Goal: Feedback & Contribution: Leave review/rating

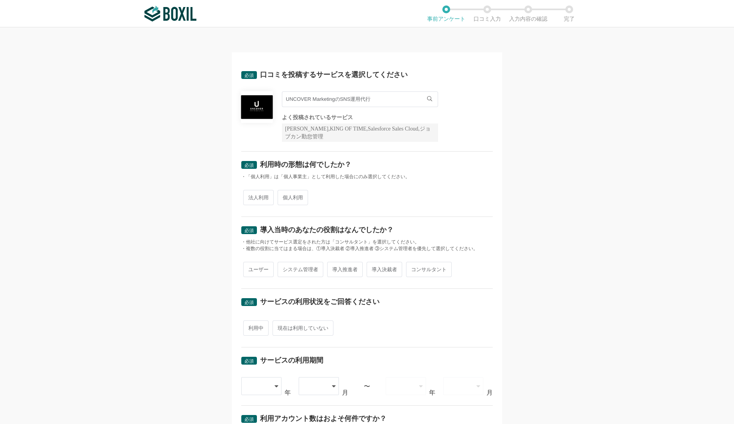
drag, startPoint x: 0, startPoint y: 0, endPoint x: 263, endPoint y: 193, distance: 326.0
click at [263, 193] on span "法人利用" at bounding box center [258, 197] width 30 height 15
click at [250, 193] on input "法人利用" at bounding box center [247, 193] width 5 height 5
radio input "true"
click at [254, 199] on span "法人利用" at bounding box center [258, 197] width 30 height 15
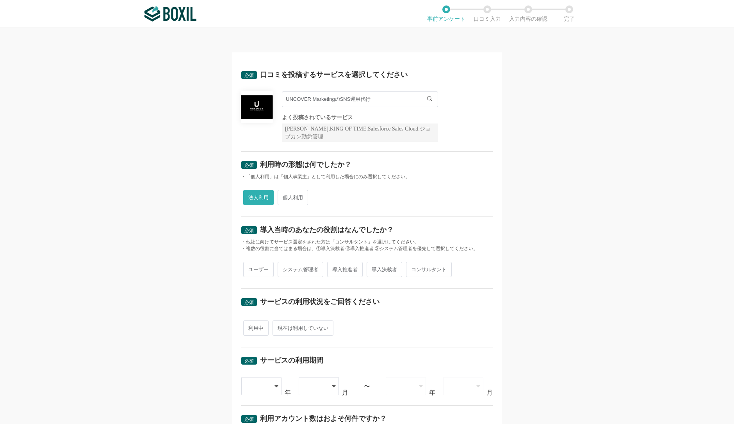
click at [250, 196] on input "法人利用" at bounding box center [247, 193] width 5 height 5
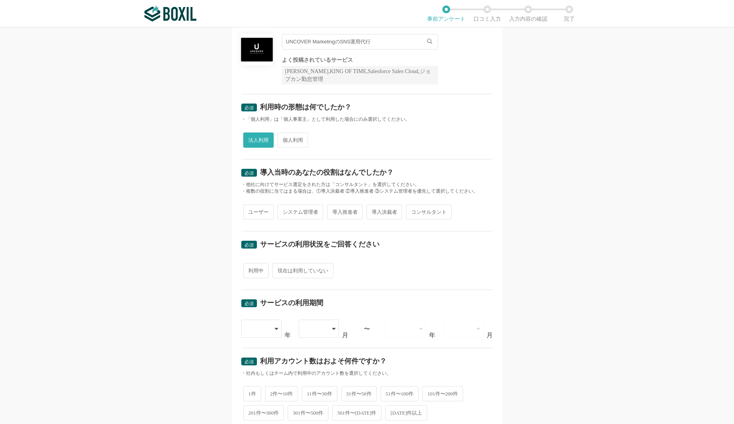
click at [375, 213] on span "導入決裁者" at bounding box center [385, 211] width 36 height 15
click at [374, 210] on input "導入決裁者" at bounding box center [371, 207] width 5 height 5
radio input "true"
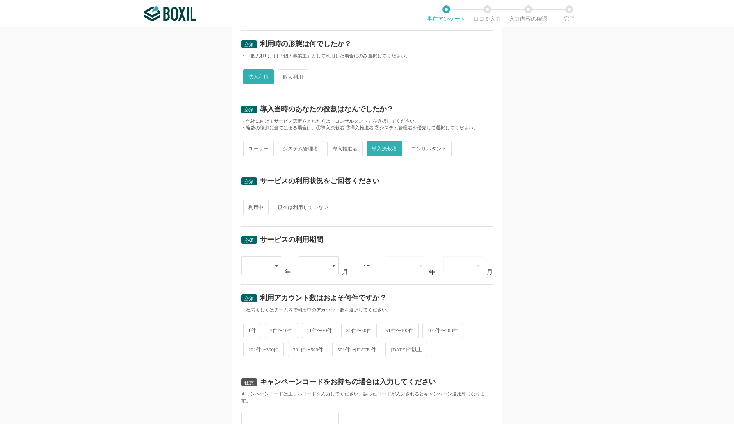
scroll to position [121, 0]
click at [254, 202] on span "利用中" at bounding box center [255, 206] width 25 height 15
click at [250, 202] on input "利用中" at bounding box center [247, 202] width 5 height 5
radio input "true"
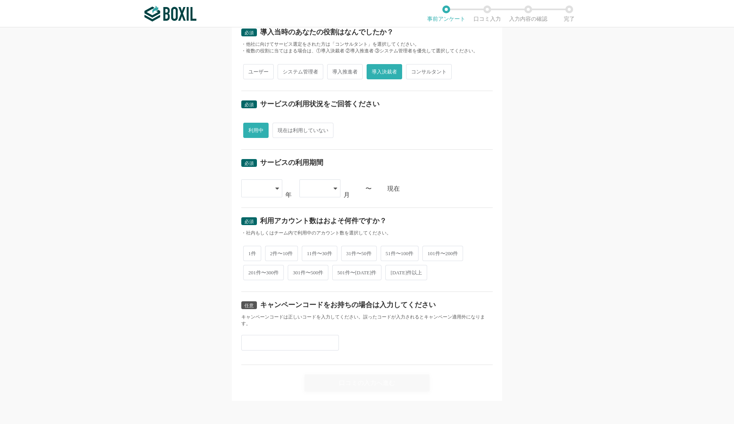
scroll to position [196, 0]
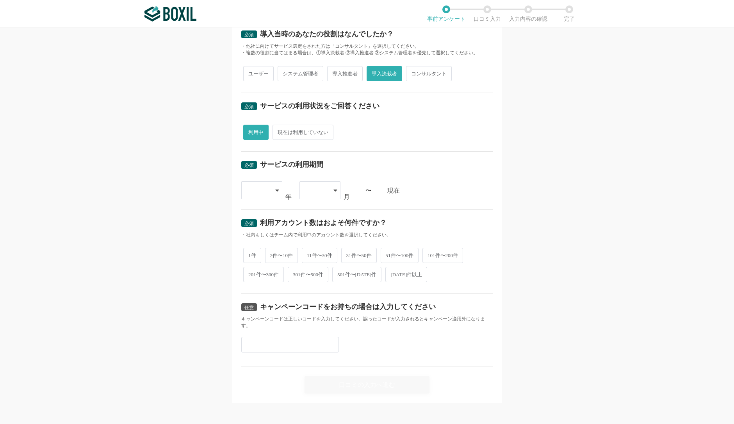
click at [275, 187] on icon at bounding box center [277, 190] width 4 height 6
click at [251, 312] on span "[DATE]" at bounding box center [258, 311] width 20 height 6
click at [328, 192] on div at bounding box center [319, 190] width 41 height 18
click at [316, 269] on li "04" at bounding box center [319, 268] width 41 height 19
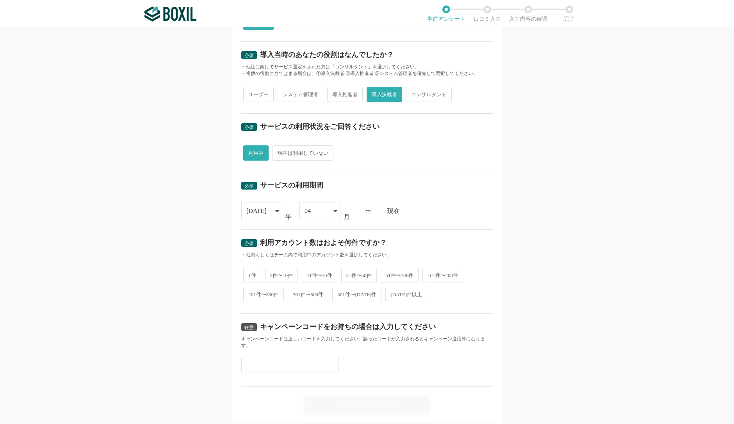
scroll to position [197, 0]
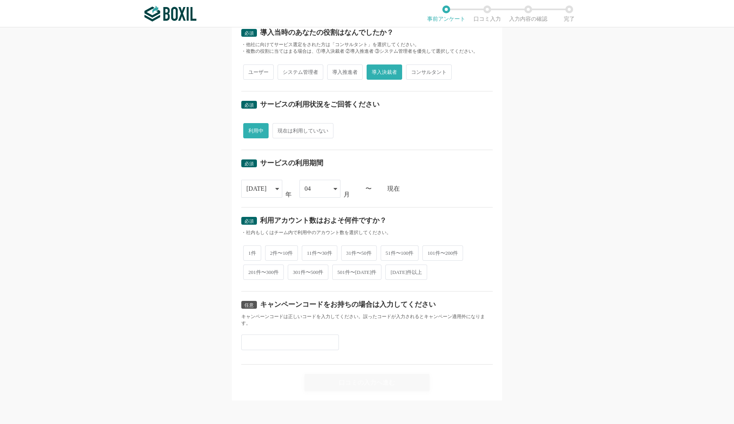
click at [273, 247] on span "2件〜10件" at bounding box center [281, 252] width 33 height 15
click at [272, 247] on input "2件〜10件" at bounding box center [269, 248] width 5 height 5
radio input "true"
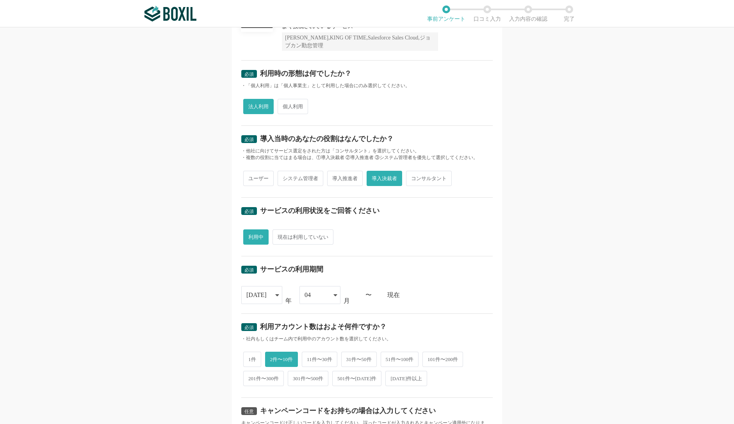
scroll to position [0, 0]
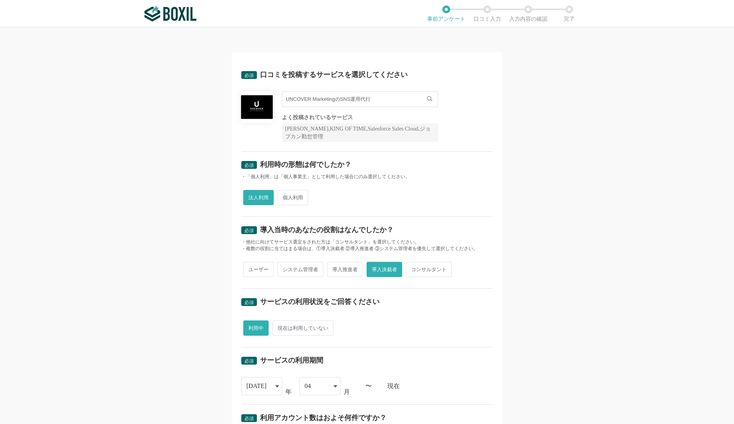
click at [377, 102] on input "UNCOVER MarketingのSNS運用代行" at bounding box center [360, 99] width 156 height 16
click at [465, 128] on div "UNCOVER MarketingのSNS運用代行 UNCOVER MarketingのSNS運用代行 よく投稿されているサービス Sansan,KING O…" at bounding box center [366, 116] width 251 height 50
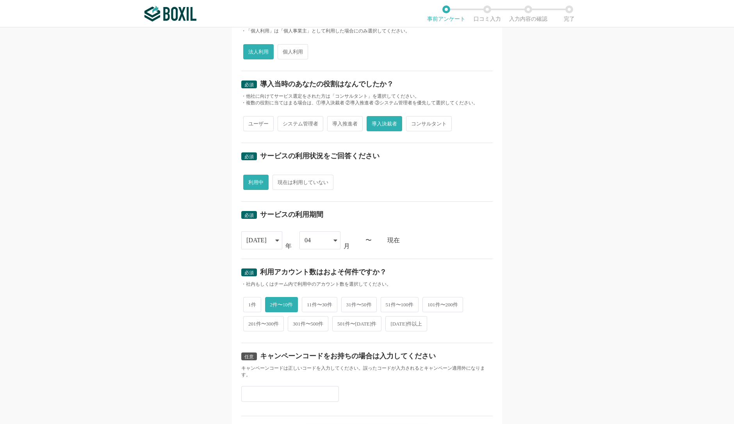
scroll to position [197, 0]
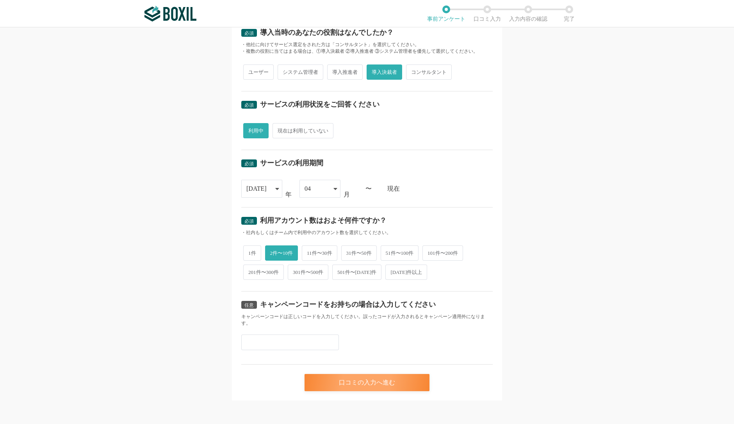
click at [393, 384] on div "口コミの入力へ進む" at bounding box center [367, 382] width 125 height 17
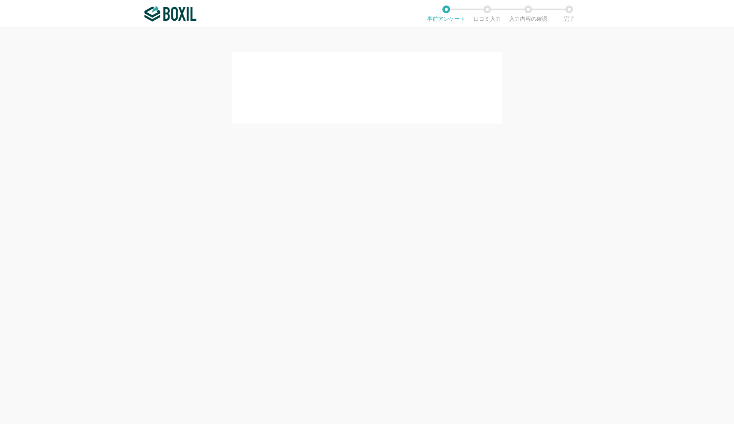
scroll to position [0, 0]
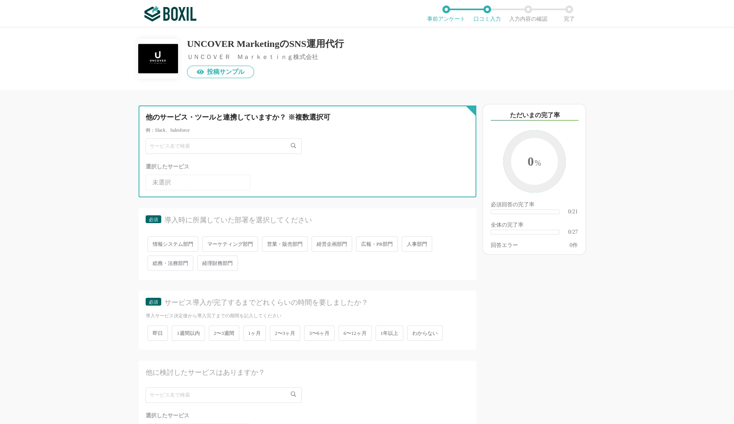
click at [215, 149] on input "text" at bounding box center [224, 146] width 156 height 16
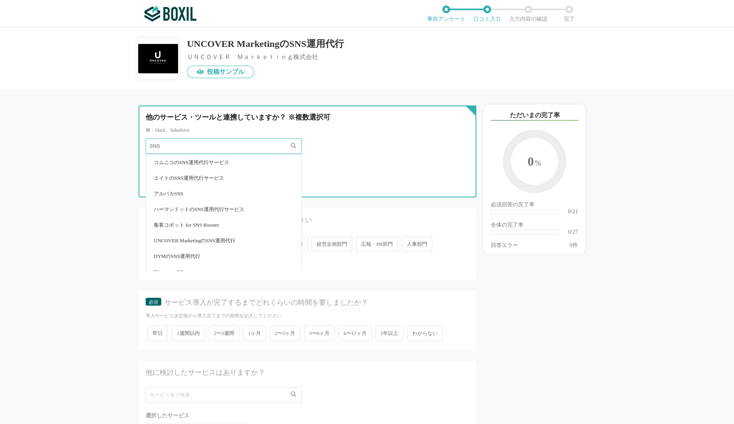
type input "SNS"
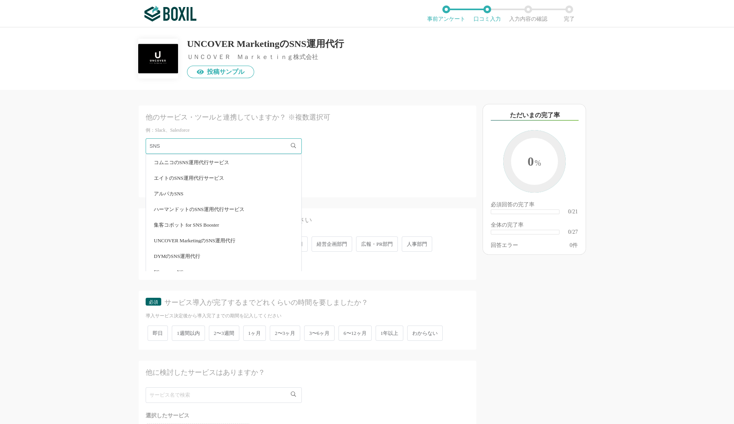
click at [231, 241] on span "UNCOVER MarketingのSNS運用代行" at bounding box center [195, 240] width 82 height 5
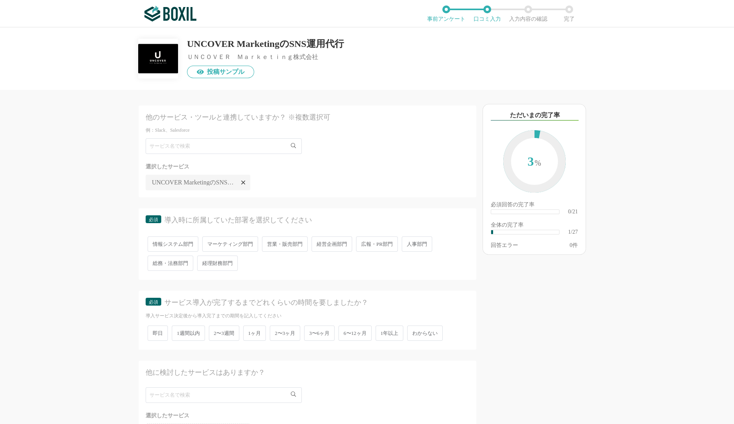
click at [223, 247] on span "マーケティング部門" at bounding box center [230, 243] width 56 height 15
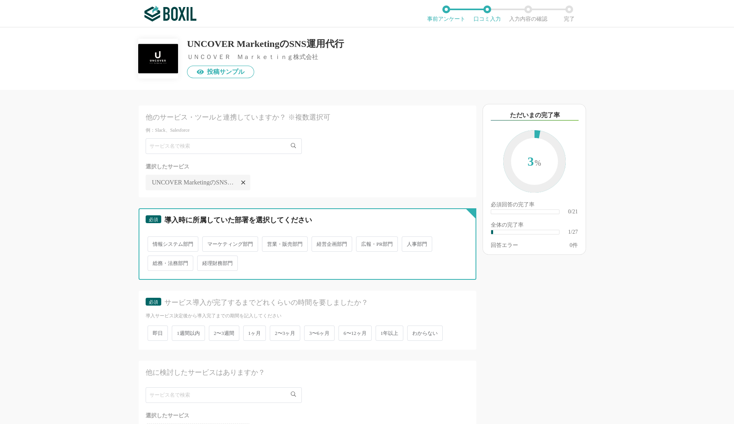
click at [209, 242] on input "マーケティング部門" at bounding box center [206, 239] width 5 height 5
radio input "true"
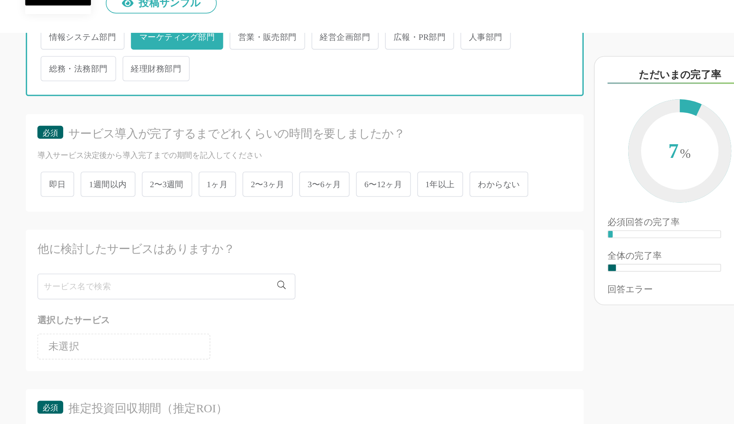
scroll to position [151, 0]
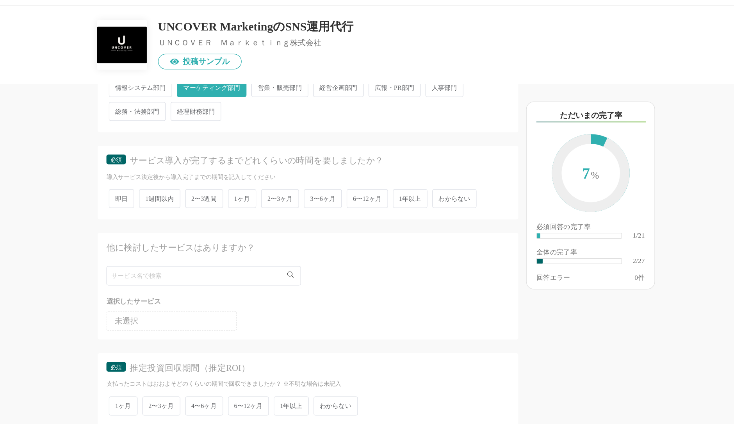
click at [257, 184] on span "1ヶ月" at bounding box center [254, 181] width 23 height 15
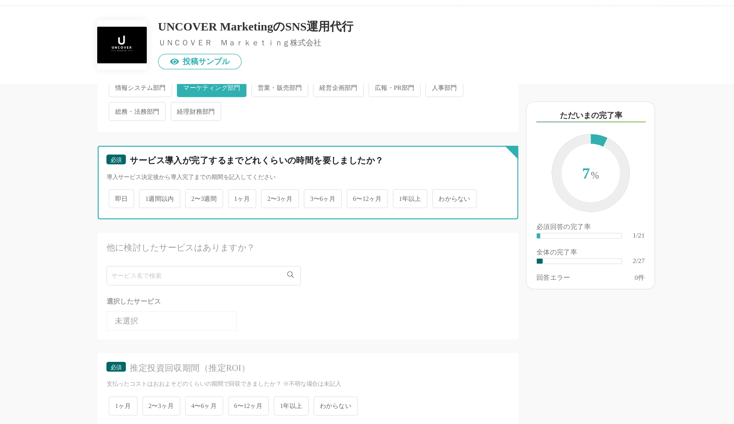
click at [250, 180] on input "1ヶ月" at bounding box center [247, 177] width 5 height 5
radio input "true"
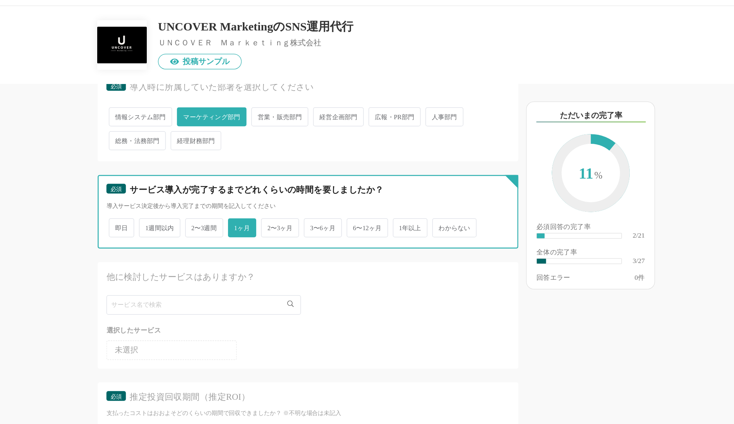
scroll to position [217, 0]
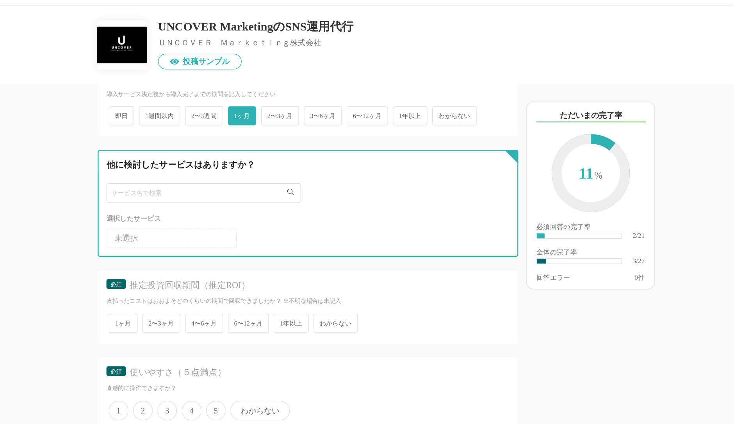
click at [248, 173] on input "text" at bounding box center [224, 177] width 156 height 16
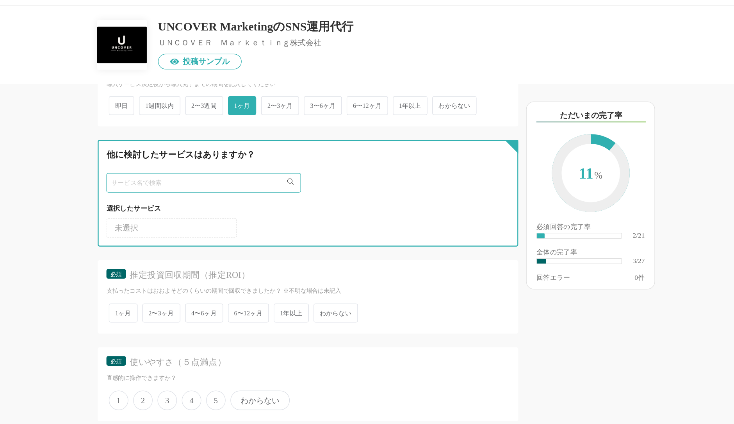
scroll to position [228, 0]
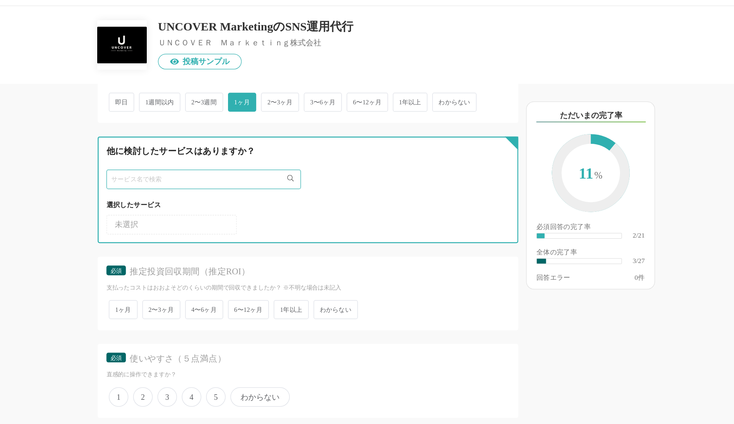
click at [214, 165] on input "text" at bounding box center [224, 167] width 156 height 16
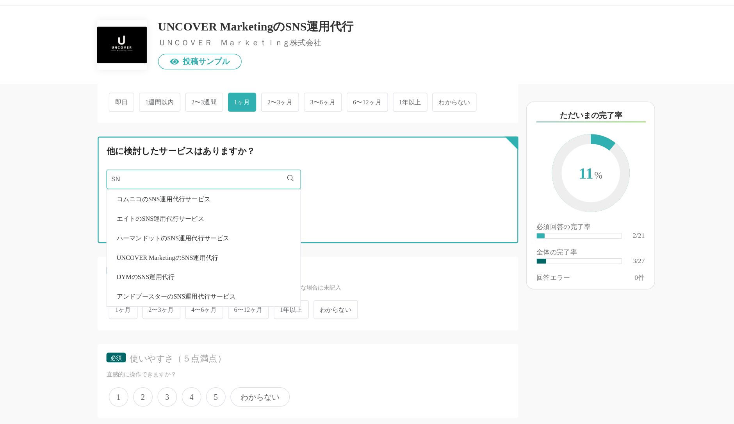
type input "S"
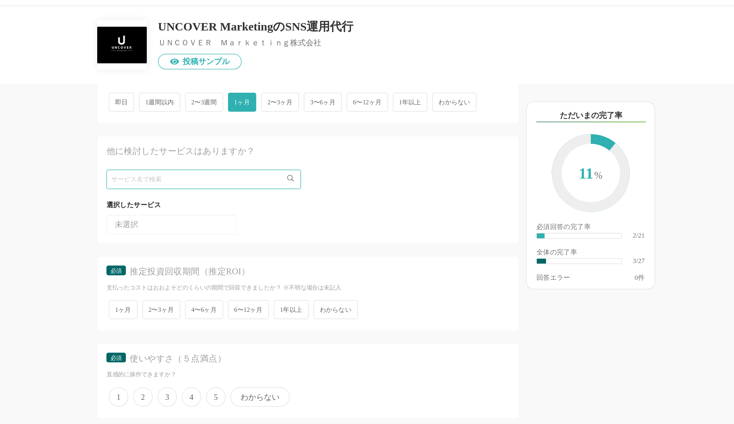
click at [367, 200] on ul "未選択" at bounding box center [308, 201] width 324 height 19
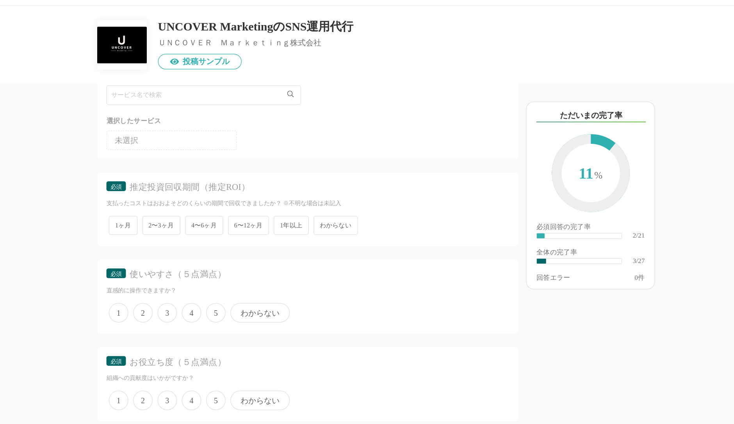
scroll to position [305, 0]
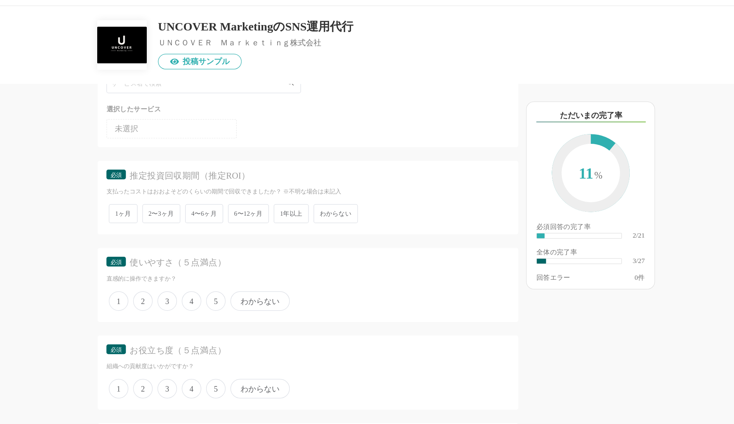
click at [343, 191] on span "わからない" at bounding box center [330, 193] width 36 height 15
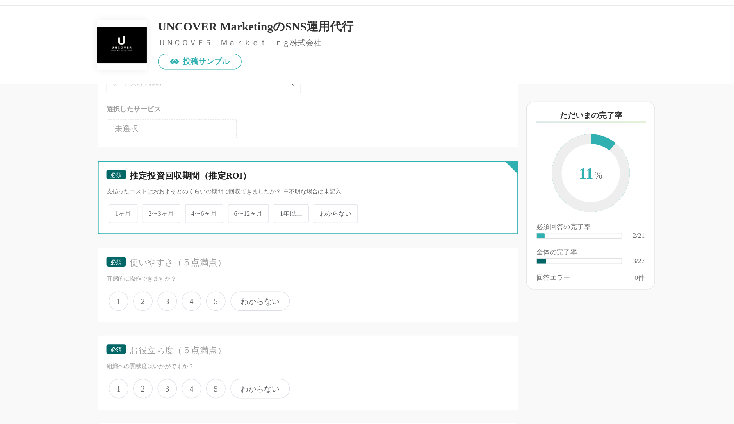
click at [319, 191] on input "わからない" at bounding box center [316, 189] width 5 height 5
radio input "true"
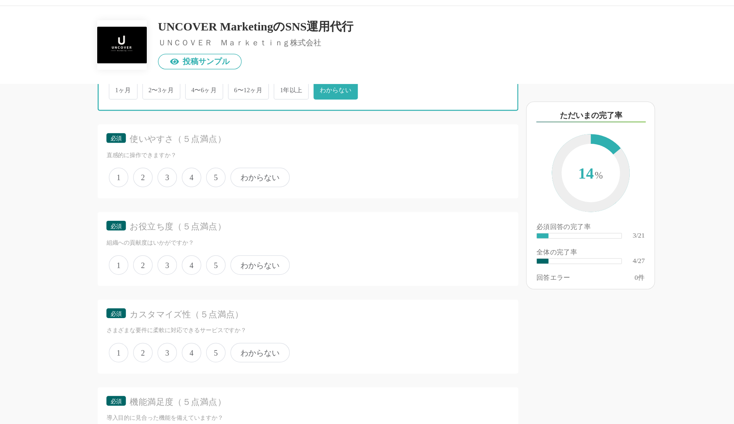
scroll to position [405, 0]
click at [234, 162] on span "5" at bounding box center [234, 165] width 16 height 16
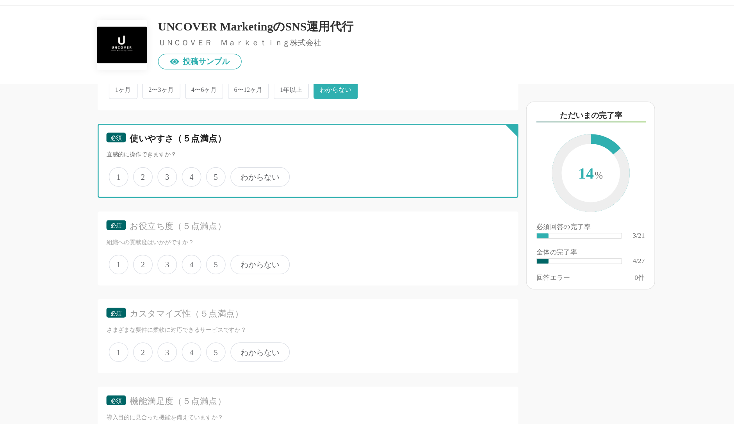
click at [233, 162] on input "5" at bounding box center [230, 160] width 5 height 5
radio input "true"
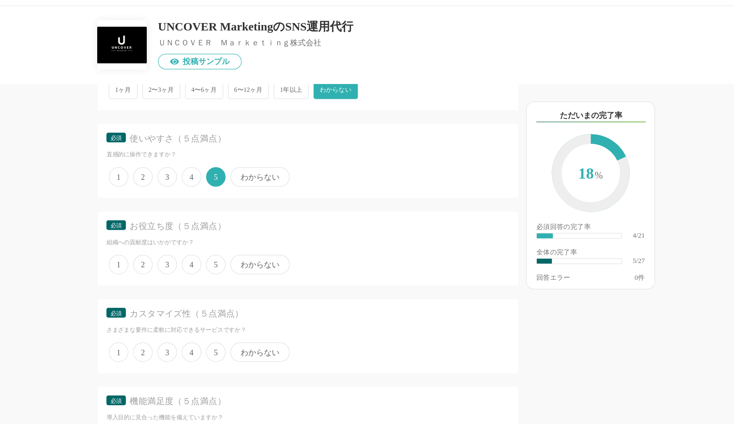
click at [234, 227] on span "5" at bounding box center [234, 235] width 16 height 16
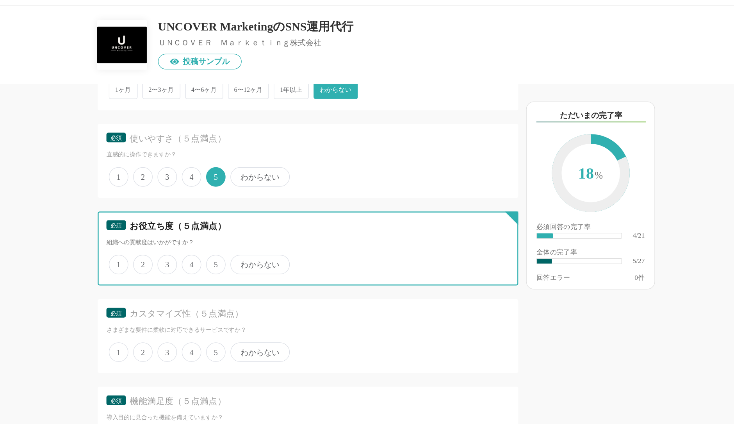
click at [233, 228] on input "5" at bounding box center [230, 230] width 5 height 5
radio input "true"
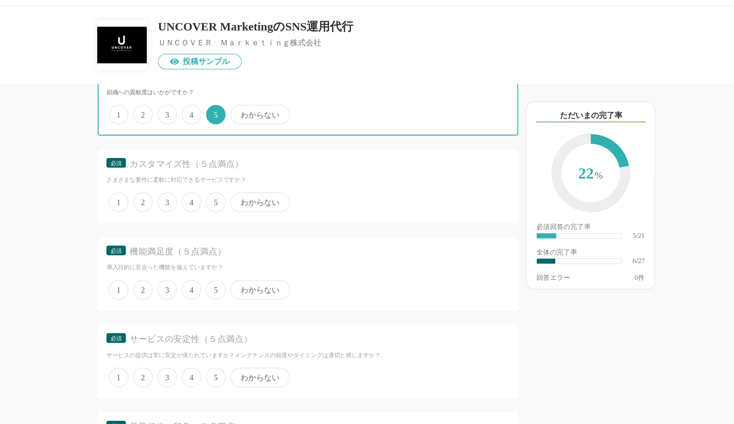
scroll to position [524, 0]
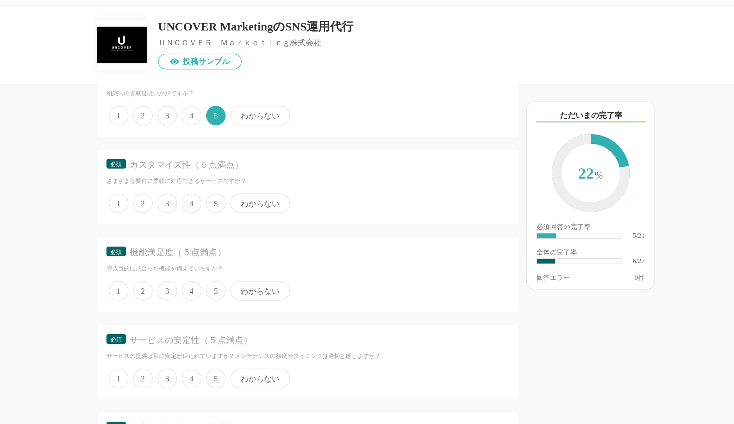
click at [233, 180] on span "5" at bounding box center [234, 186] width 16 height 16
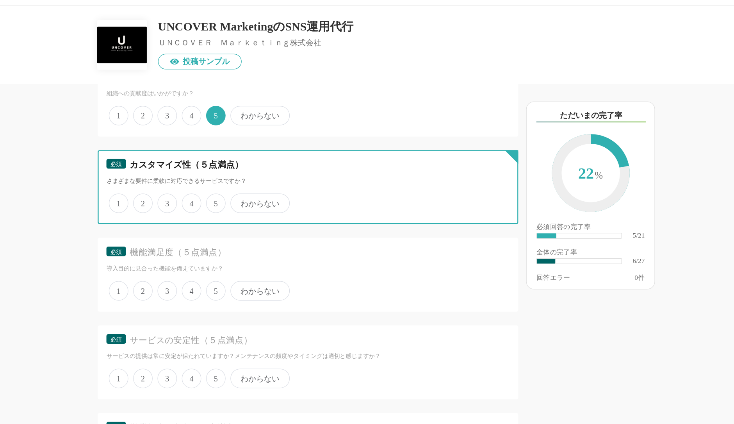
click at [233, 180] on input "5" at bounding box center [230, 181] width 5 height 5
radio input "true"
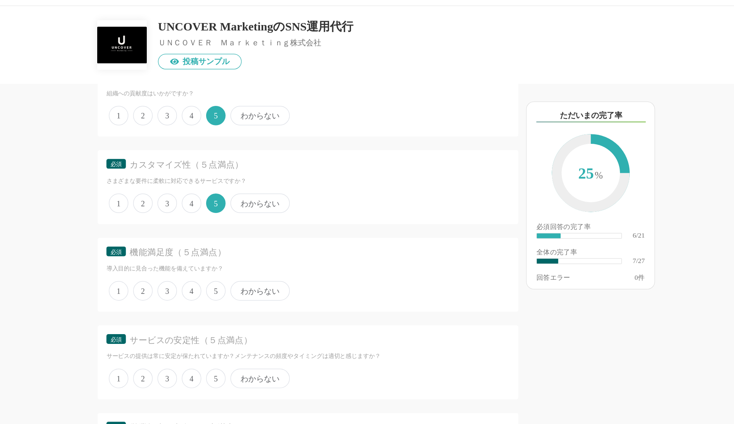
click at [235, 250] on span "5" at bounding box center [234, 256] width 16 height 16
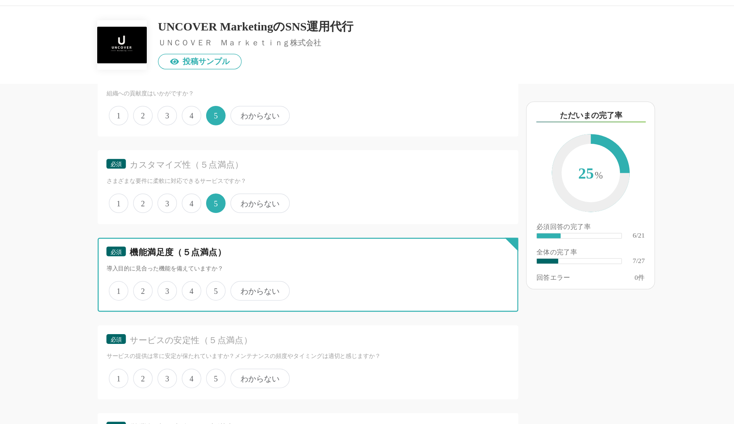
click at [233, 250] on input "5" at bounding box center [230, 251] width 5 height 5
radio input "true"
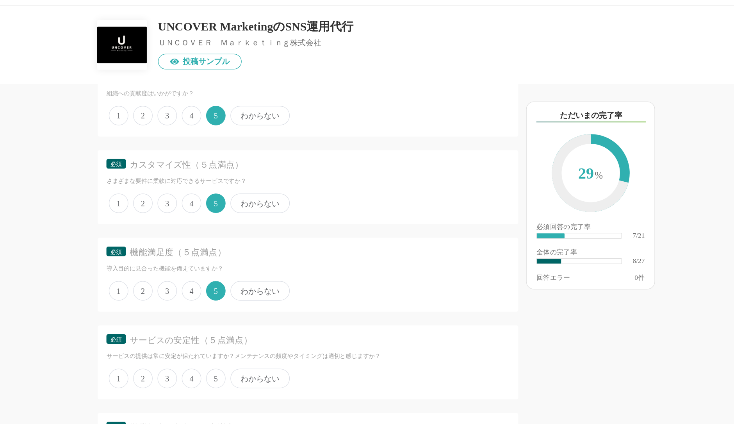
click at [235, 333] on div "必須 サービスの安定性（５点満点） サービスの提供は常に安定が保たれていますか？メンテナンスの頻度やタイミングは適切と感じますか？ 1 2 3 4 5 わから…" at bounding box center [308, 312] width 338 height 59
click at [235, 318] on span "5" at bounding box center [234, 326] width 16 height 16
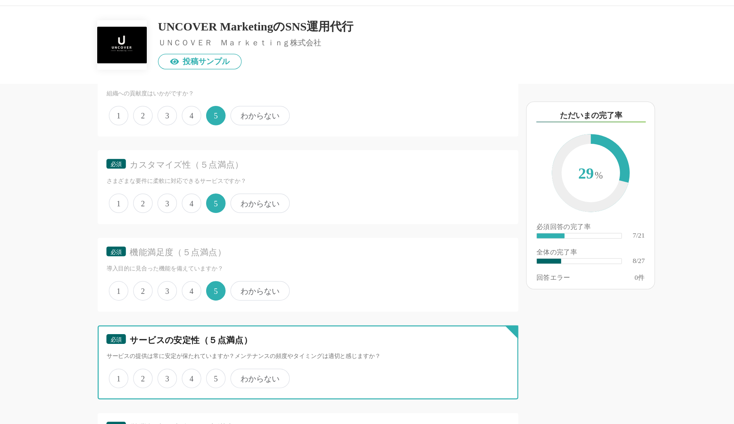
click at [233, 319] on input "5" at bounding box center [230, 321] width 5 height 5
radio input "true"
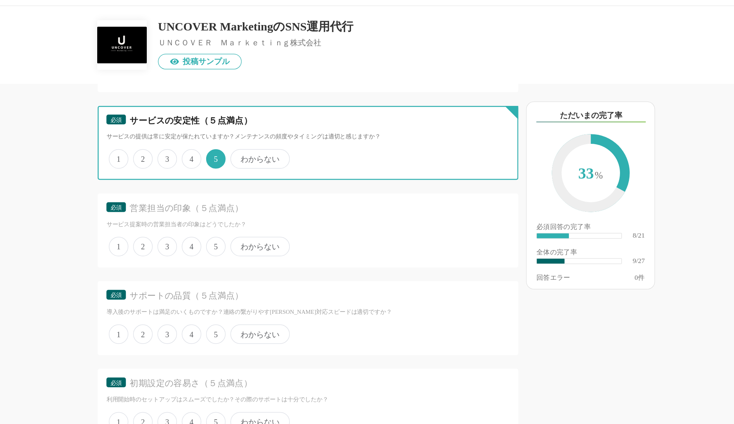
scroll to position [701, 0]
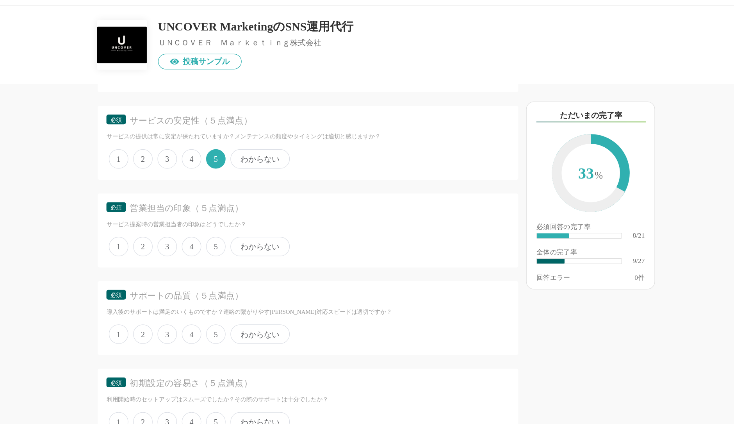
click at [235, 218] on span "5" at bounding box center [234, 220] width 16 height 16
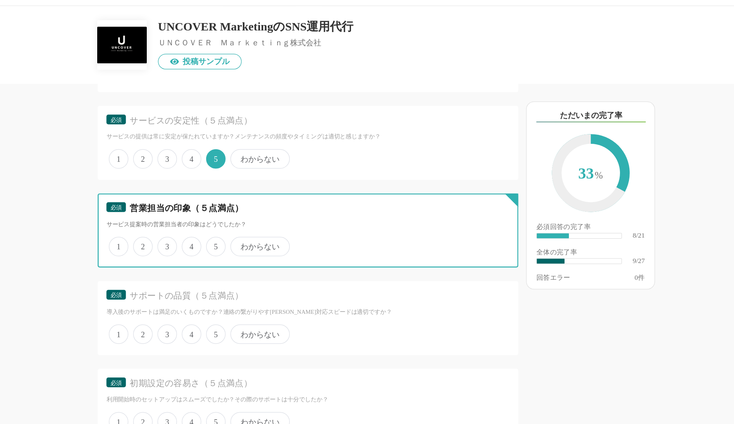
click at [233, 218] on input "5" at bounding box center [230, 216] width 5 height 5
radio input "true"
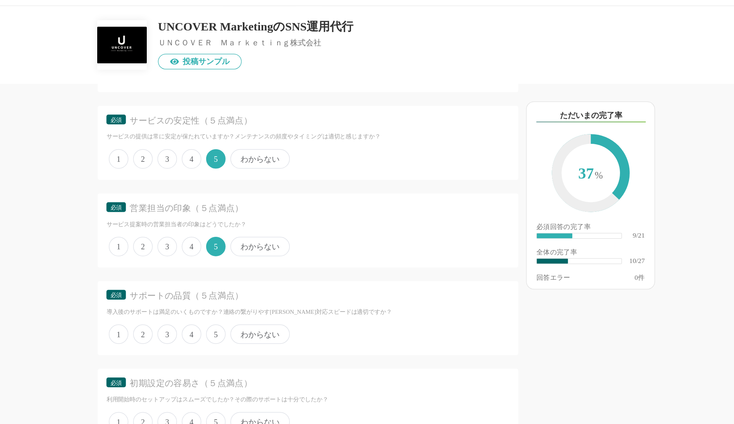
click at [235, 290] on span "5" at bounding box center [234, 291] width 16 height 16
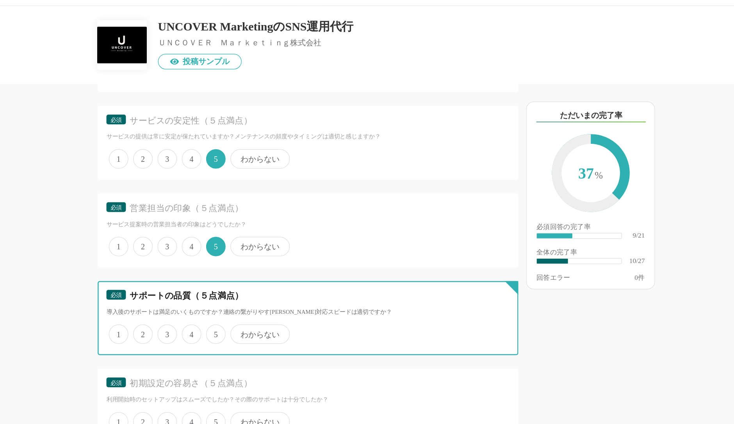
click at [233, 289] on input "5" at bounding box center [230, 286] width 5 height 5
radio input "true"
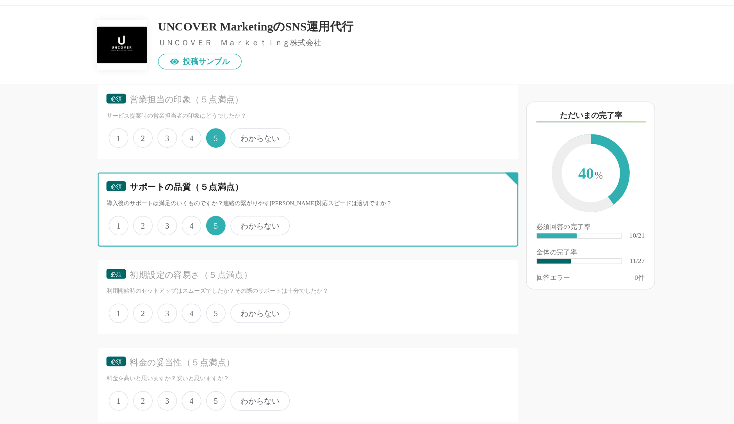
scroll to position [802, 0]
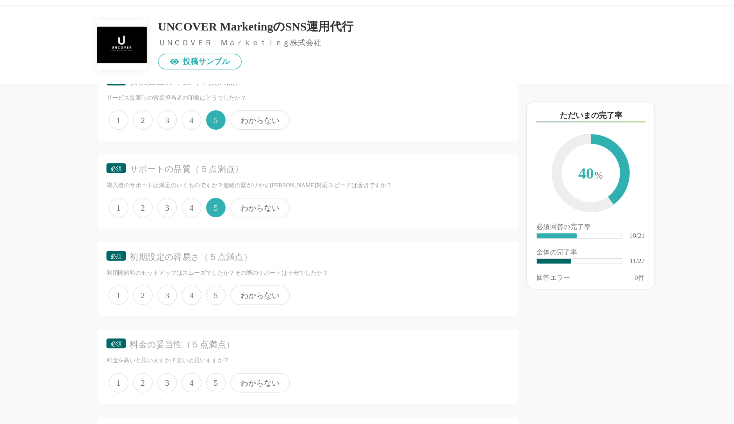
click at [235, 256] on span "5" at bounding box center [234, 259] width 16 height 16
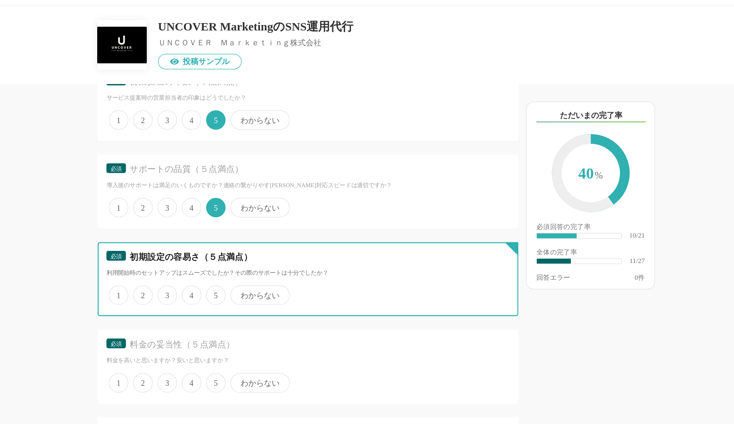
click at [233, 256] on input "5" at bounding box center [230, 255] width 5 height 5
radio input "true"
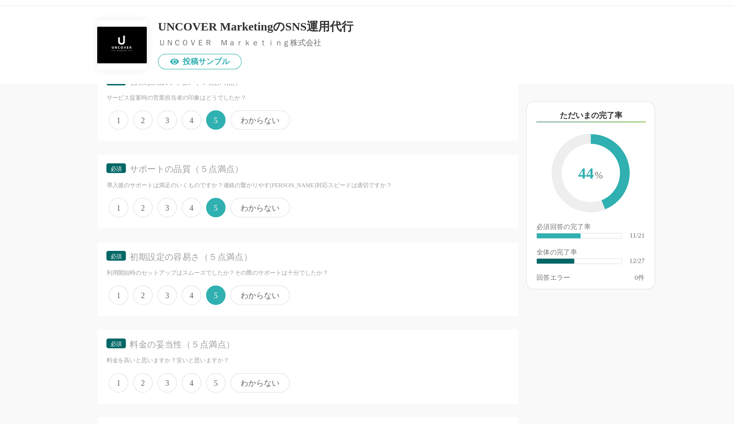
click at [236, 322] on span "5" at bounding box center [234, 330] width 16 height 16
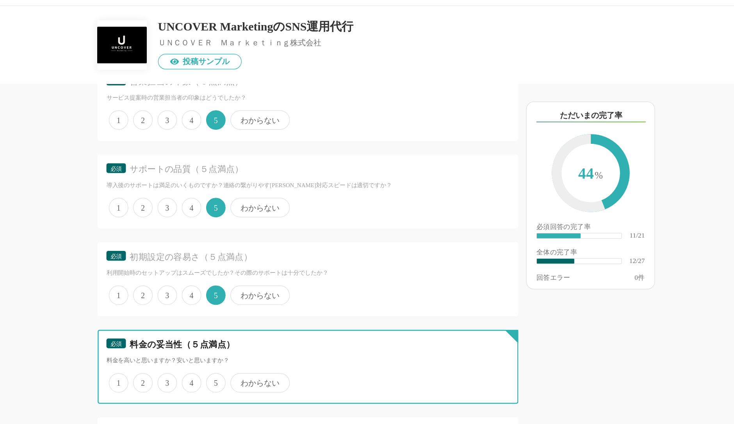
click at [233, 323] on input "5" at bounding box center [230, 325] width 5 height 5
radio input "true"
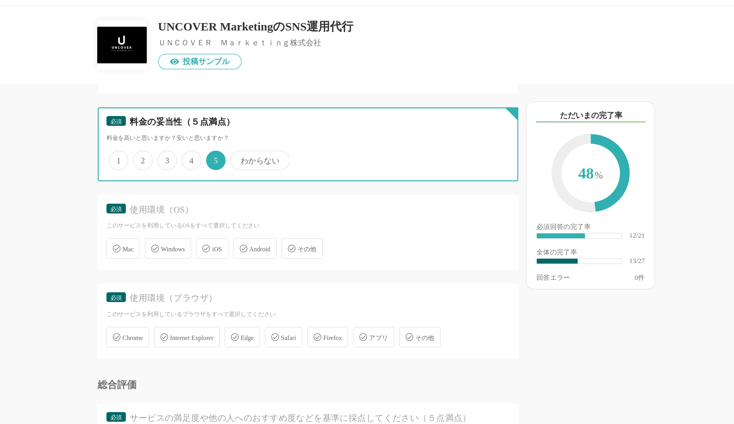
scroll to position [981, 0]
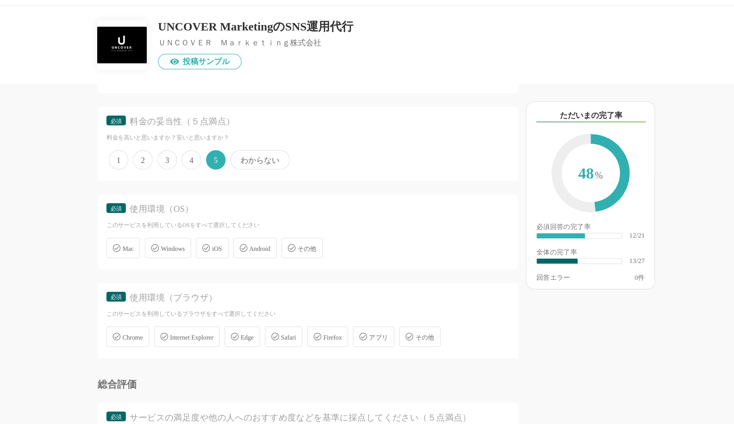
click at [196, 150] on span "3" at bounding box center [195, 151] width 16 height 16
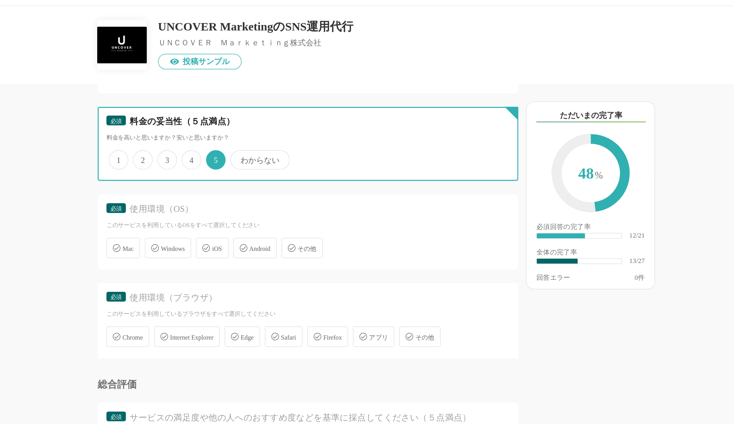
click at [194, 149] on input "3" at bounding box center [191, 146] width 5 height 5
radio input "true"
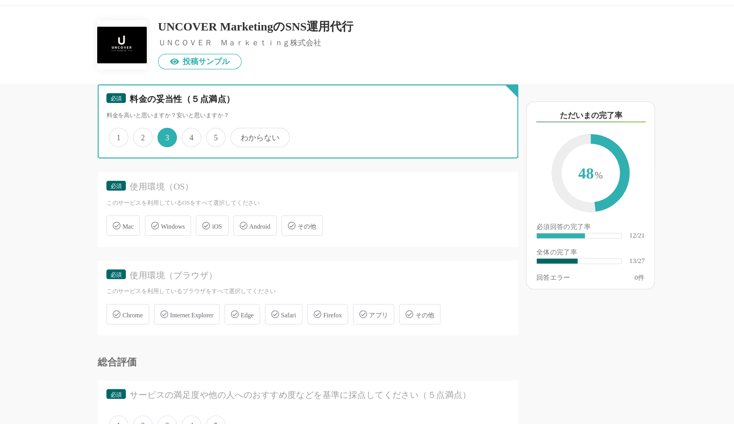
scroll to position [1020, 0]
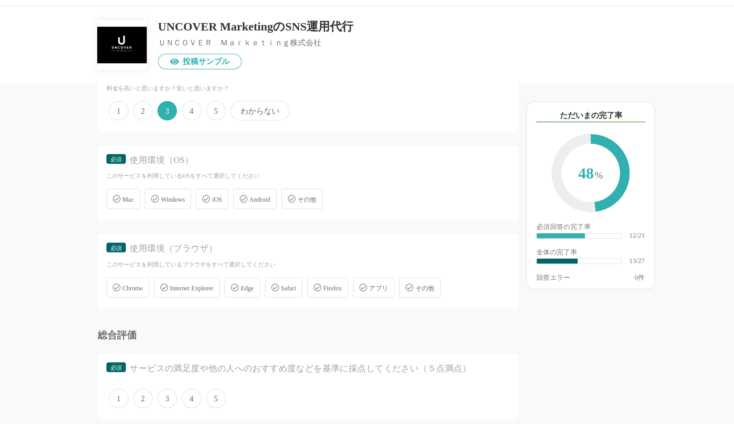
drag, startPoint x: 212, startPoint y: 192, endPoint x: 205, endPoint y: 184, distance: 10.2
click at [205, 184] on div "必須 使用環境（OS） このサービスを利用しているOSをすべて選択してください Mac Windows iOS Android その他" at bounding box center [308, 169] width 338 height 60
click at [166, 181] on div "Mac" at bounding box center [159, 182] width 27 height 16
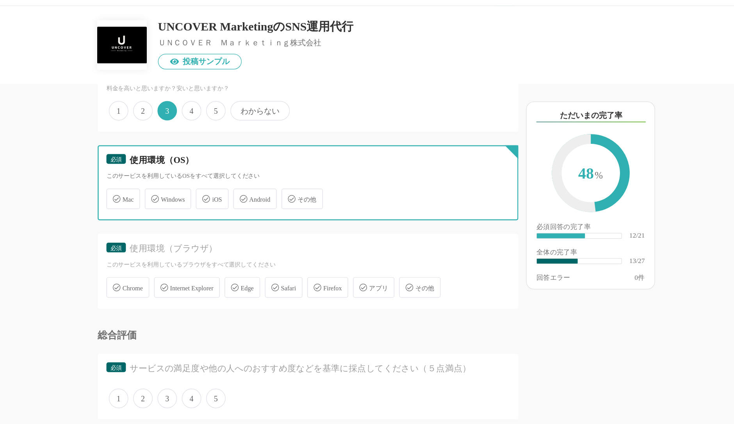
click at [152, 180] on input "Mac" at bounding box center [149, 177] width 5 height 5
checkbox input "true"
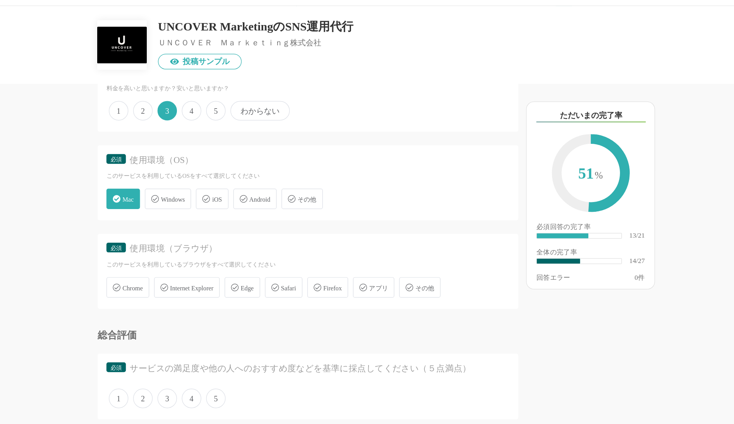
click at [165, 253] on div "Chrome" at bounding box center [163, 253] width 34 height 16
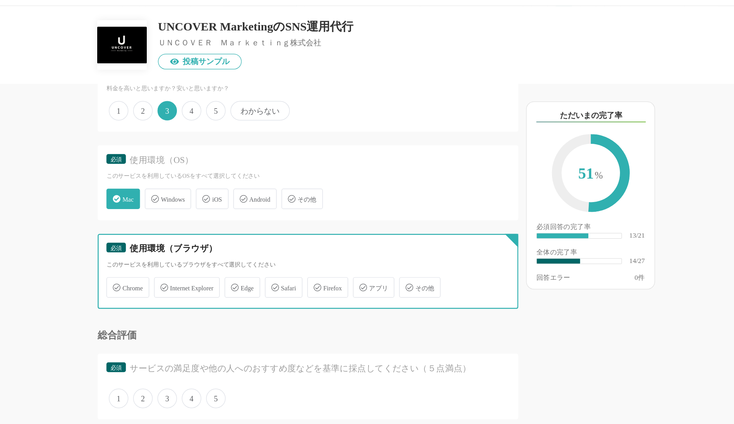
click at [152, 251] on input "Chrome" at bounding box center [149, 248] width 5 height 5
checkbox input "true"
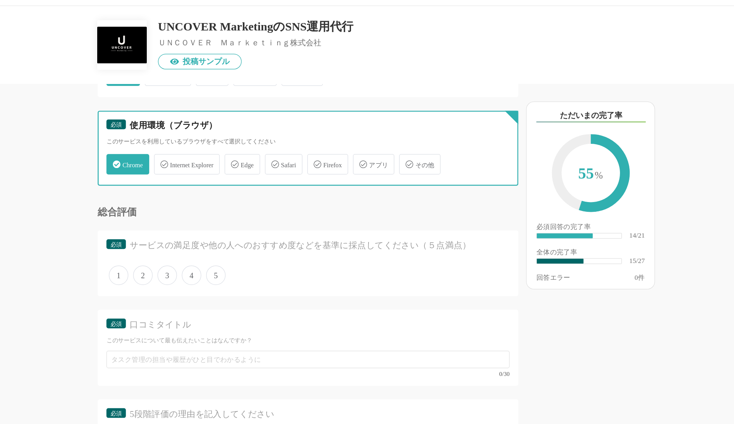
scroll to position [1138, 0]
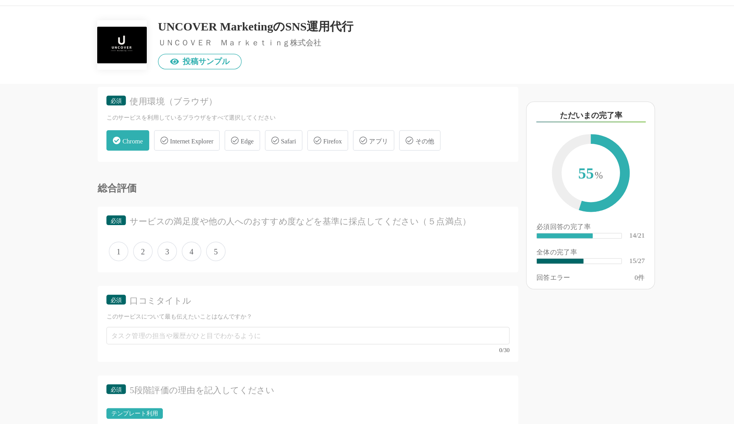
click at [235, 219] on span "5" at bounding box center [234, 224] width 16 height 16
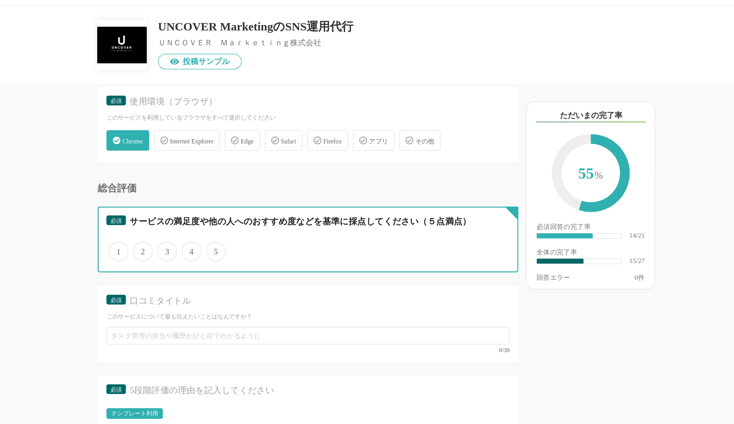
click at [233, 219] on input "5" at bounding box center [230, 219] width 5 height 5
radio input "true"
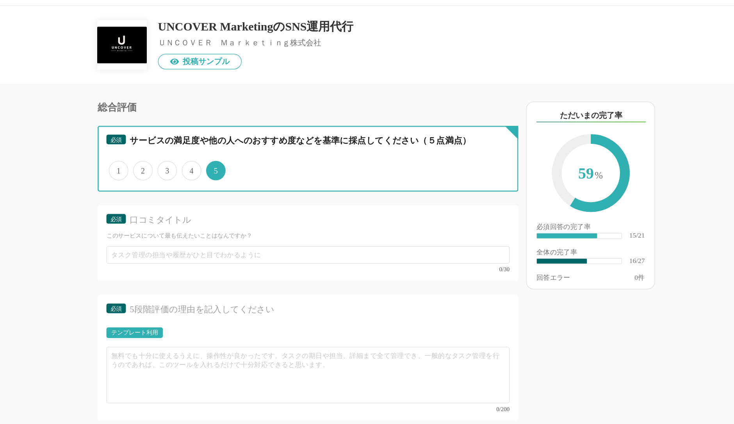
scroll to position [1203, 0]
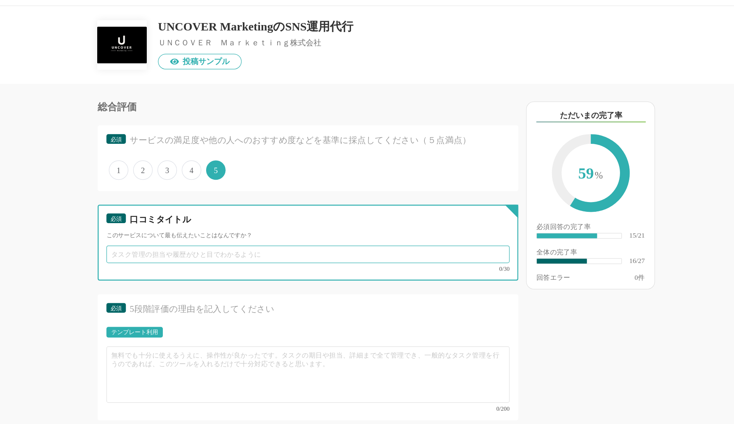
click at [244, 219] on input "text" at bounding box center [308, 226] width 324 height 14
type input "B"
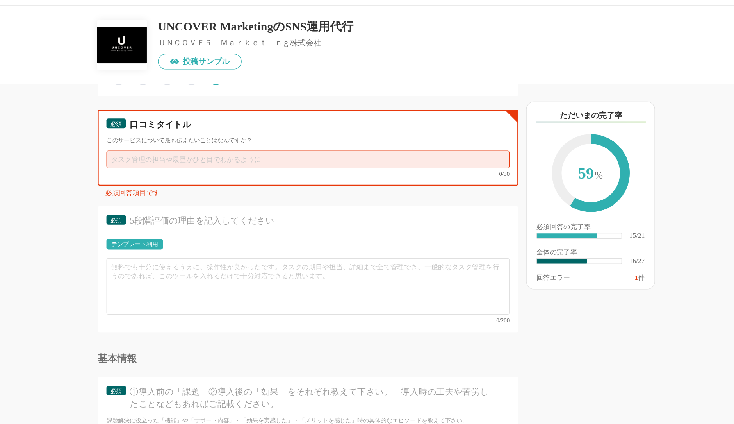
scroll to position [1281, 0]
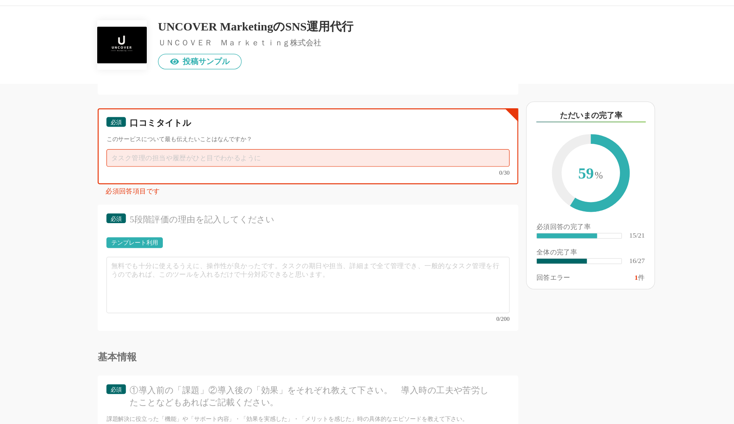
click at [281, 144] on input "text" at bounding box center [308, 149] width 324 height 14
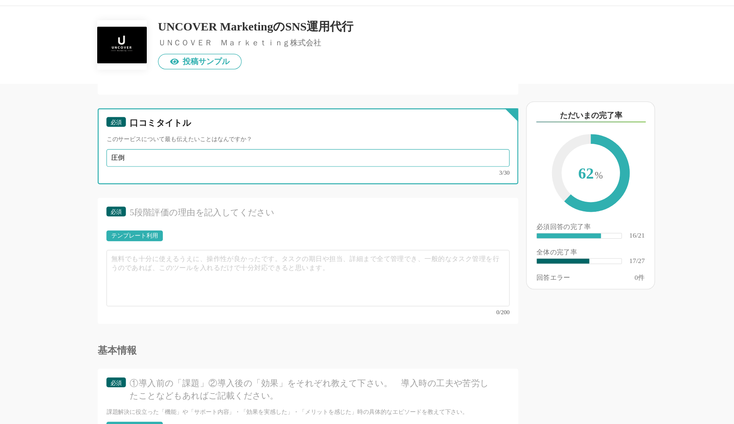
type input "圧"
type input "スピード感と丁寧さ"
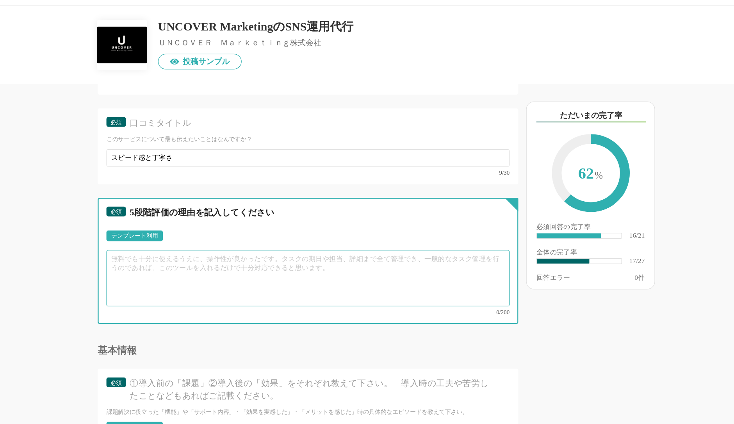
click at [247, 233] on textarea at bounding box center [308, 245] width 324 height 45
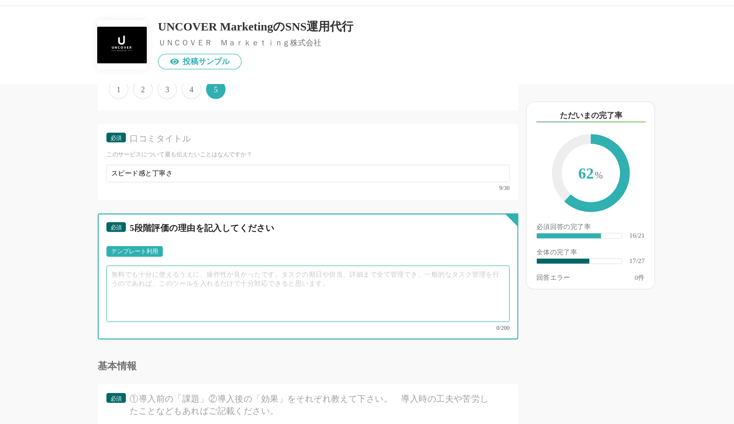
scroll to position [1266, 0]
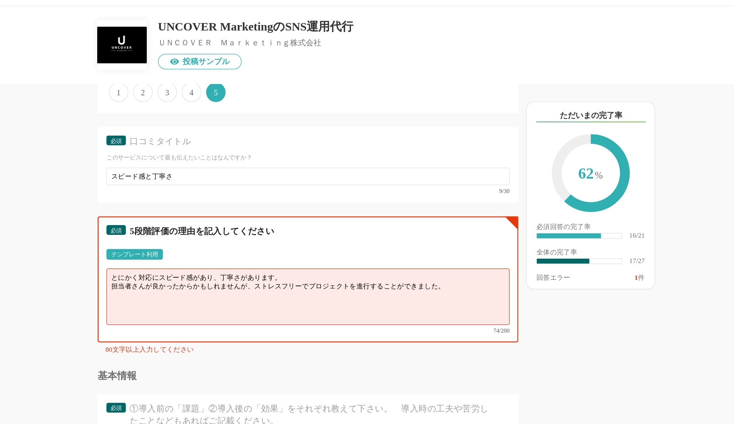
click at [299, 238] on textarea "とにかく対応にスピード感があり、丁寧さがあります。 担当者さんが良かったからかもしれませんが、ストレスフリーでプロジェクトを進行することができました。" at bounding box center [308, 260] width 324 height 45
click at [148, 243] on textarea "とにかく対応にスピード感があり、丁寧さがあります。 担当者さんが良かったからかもしれませんが、ストレスフリーでプロジェクトを進行することができました。" at bounding box center [308, 260] width 324 height 45
click at [283, 241] on textarea "とにかく対応にスピード感があり、丁寧さがあります。 私についた担当者さんが良かったからかもしれませんが、ストレスフリーでプロジェクトを進行することができました。" at bounding box center [308, 260] width 324 height 45
click at [293, 238] on textarea "とにかく対応にスピード感があり、丁寧さがあります。 私についた担当者さんが良かったからかもしれませんが、ストレスフリーでプロジェクトを進行することができました。" at bounding box center [308, 260] width 324 height 45
click at [176, 246] on textarea "とにかく対応にスピード感があり、丁寧さがあります。 私についた担当者さんが良かったからかもしれませんが、ストレスフリーでプロジェクトを進行することができました。" at bounding box center [308, 260] width 324 height 45
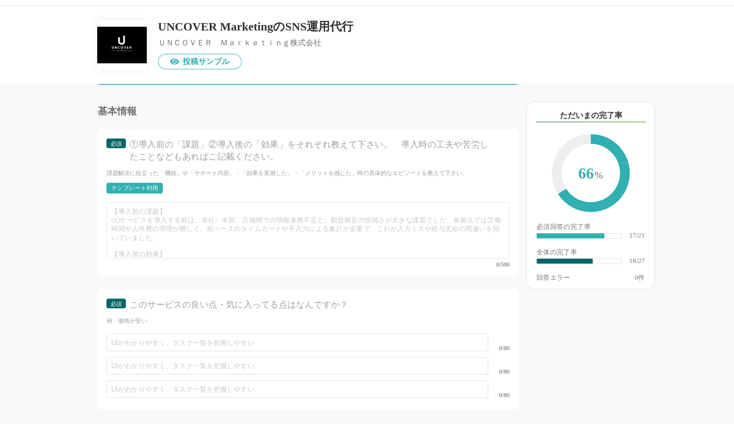
scroll to position [1475, 0]
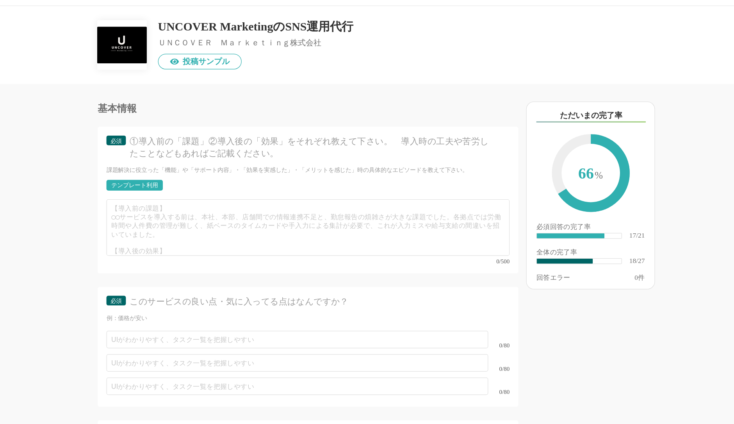
type textarea "とにかく対応にスピード感があり、丁寧さがあります。 私についたご担当者さんが良かったからかもしれませんが、ストレスフリーでプロジェクトを進行することができまし…"
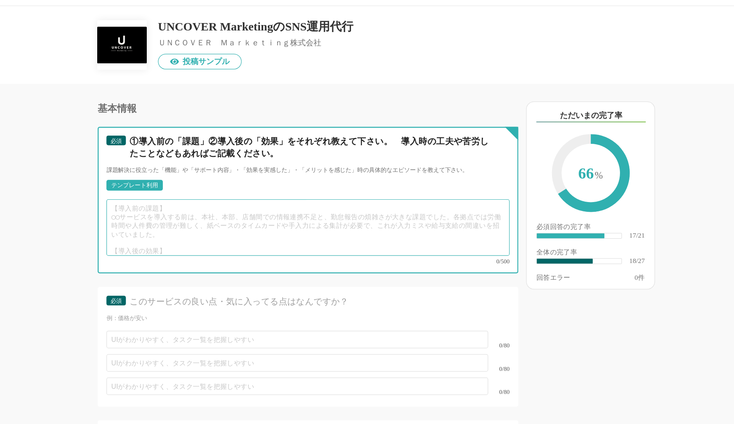
click at [214, 201] on textarea at bounding box center [308, 204] width 324 height 45
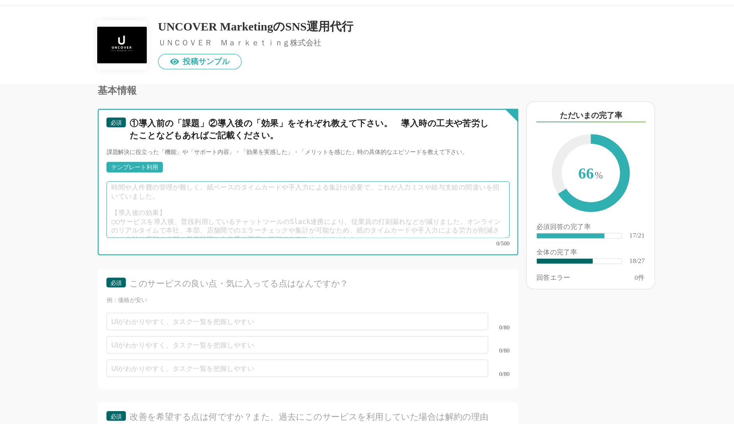
scroll to position [1490, 0]
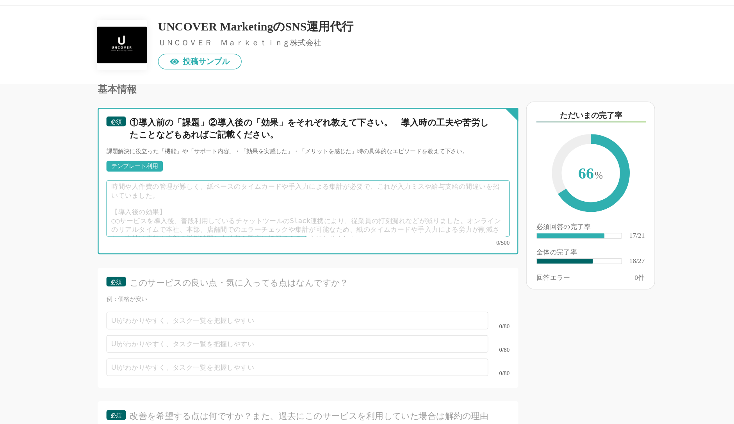
click at [266, 185] on textarea at bounding box center [308, 189] width 324 height 45
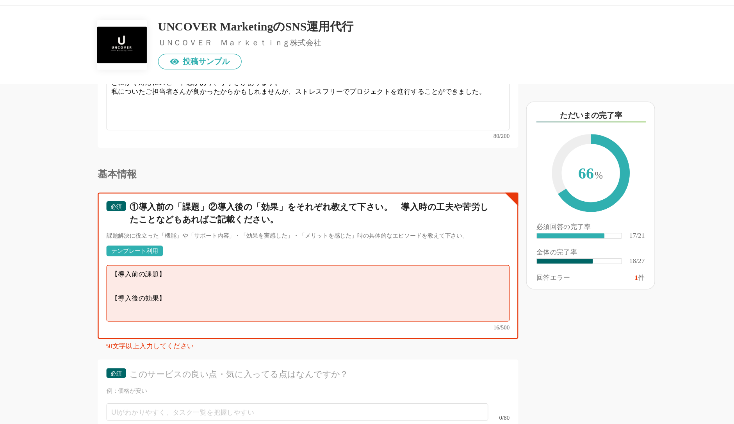
scroll to position [1423, 0]
click at [197, 257] on textarea "【導入前の課題】 SNSを活用した施策に効果を感じず、外注先を検討していた。 【導入後の効果】" at bounding box center [308, 256] width 324 height 45
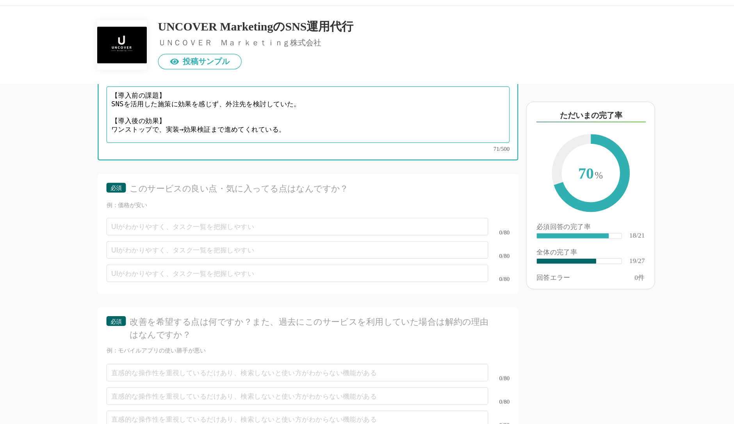
scroll to position [1596, 0]
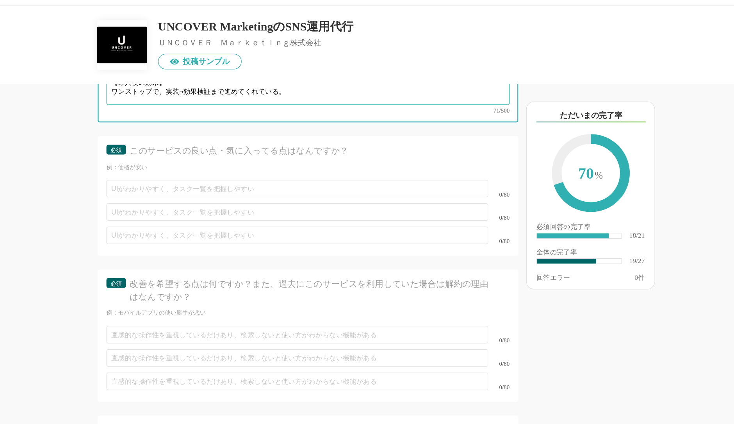
type textarea "【導入前の課題】 SNSを活用した施策に効果を感じず、外注先を検討していた。 【導入後の効果】 ワンストップで、実装→効果検証まで進めてくれている。"
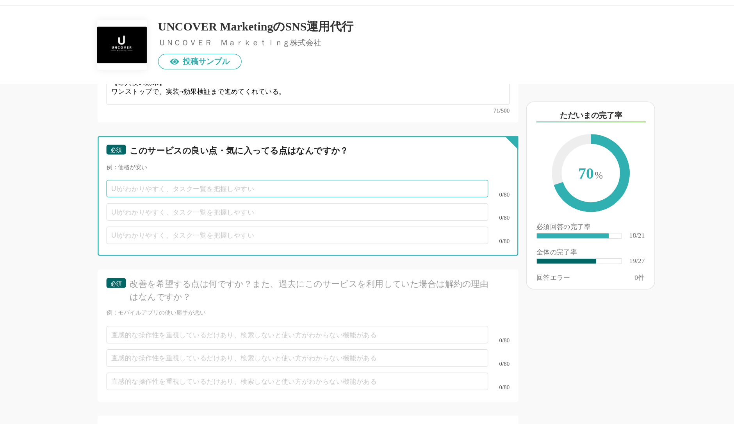
click at [246, 167] on input "text" at bounding box center [299, 174] width 307 height 14
type input "スピード感"
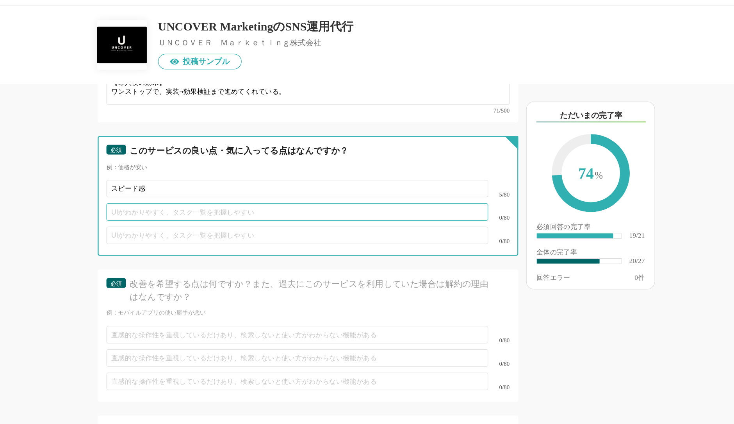
click at [238, 185] on input "text" at bounding box center [299, 192] width 307 height 14
type input "丁寧さ"
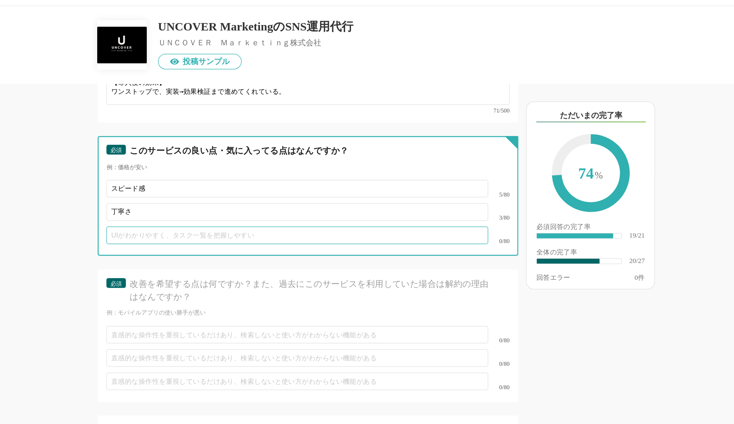
click at [207, 204] on input "text" at bounding box center [299, 211] width 307 height 14
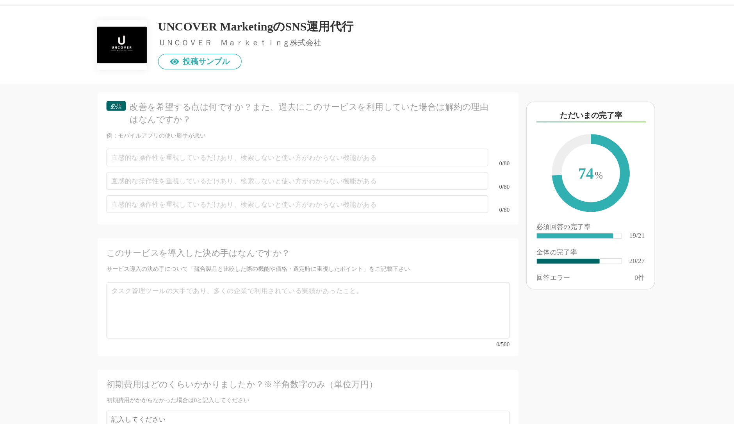
scroll to position [1738, 0]
type input "プロフェッショナル"
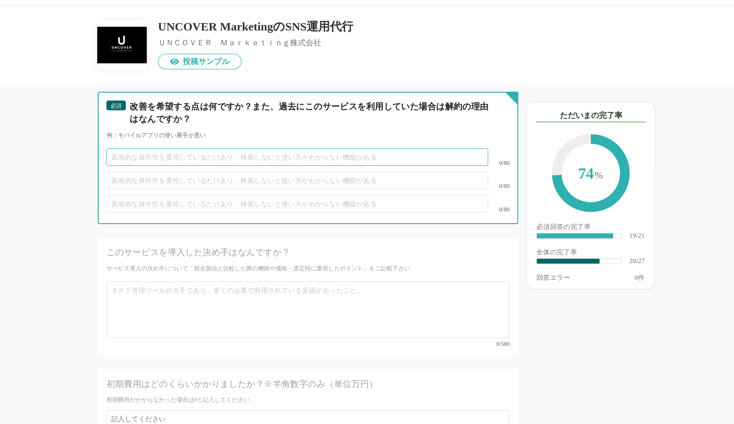
click at [278, 141] on input "text" at bounding box center [299, 148] width 307 height 14
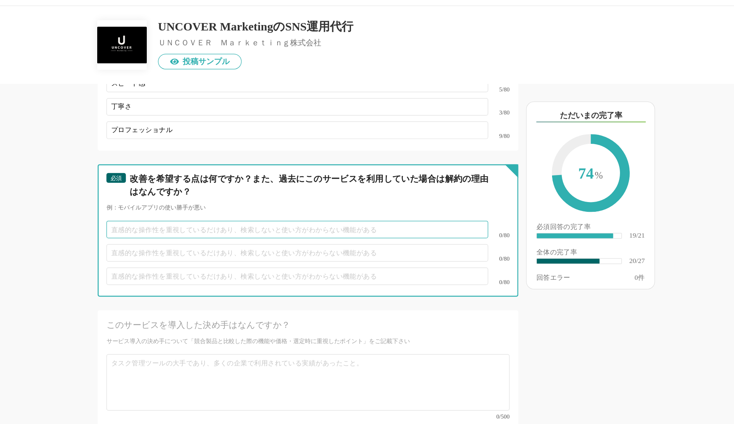
scroll to position [1786, 0]
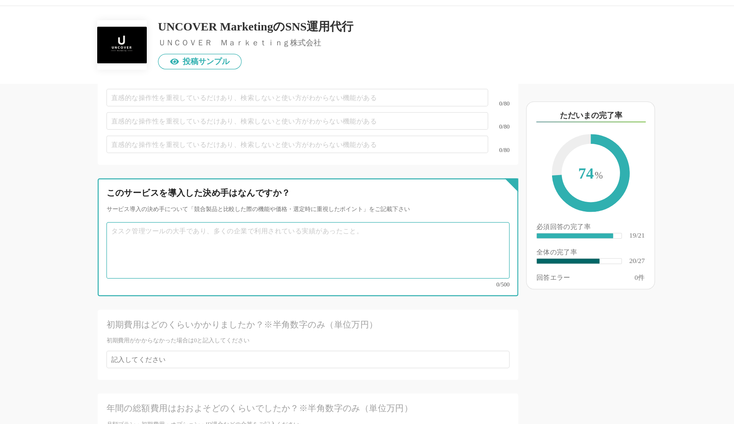
click at [308, 215] on textarea at bounding box center [308, 223] width 324 height 45
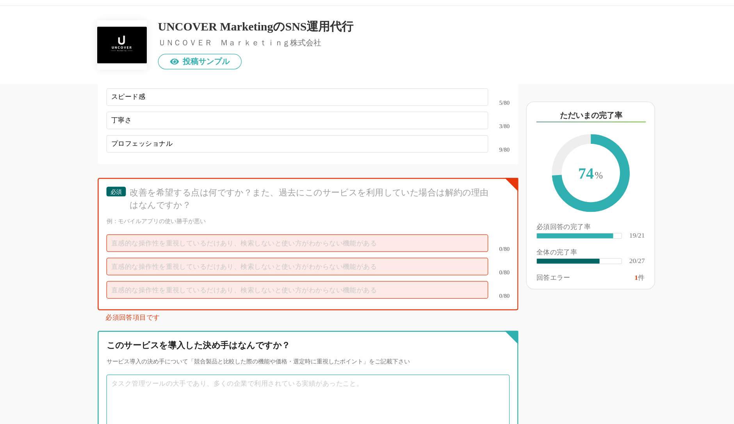
scroll to position [1669, 0]
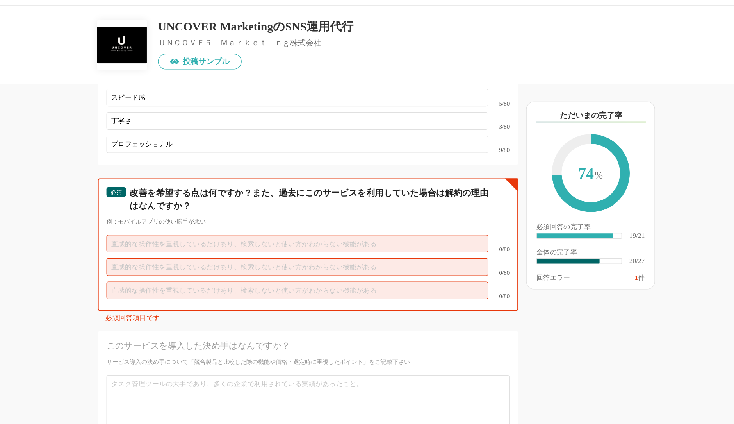
click at [306, 211] on input "text" at bounding box center [299, 218] width 307 height 14
type input "も"
type input "こ"
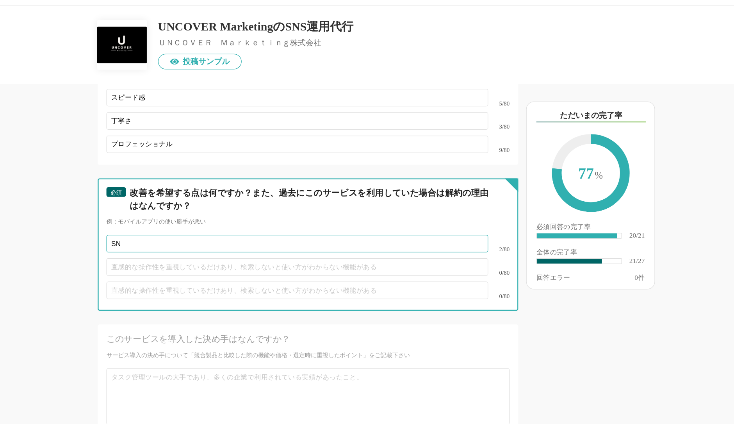
type input "S"
type input "￥"
type input "も"
type input "レ"
type input "こ"
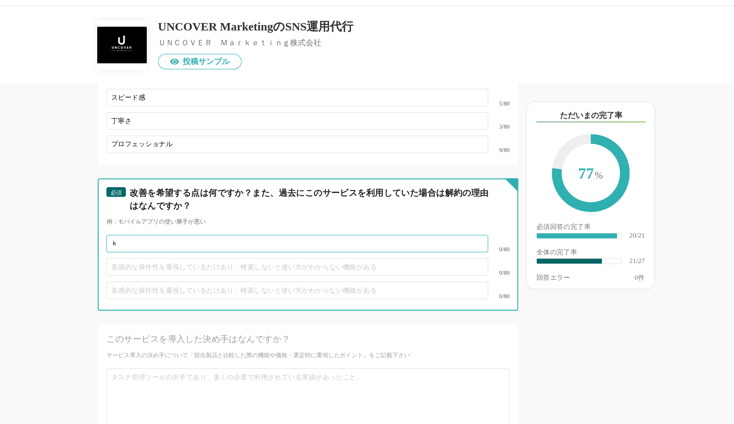
type input "こ"
click at [306, 211] on input "text" at bounding box center [299, 218] width 307 height 14
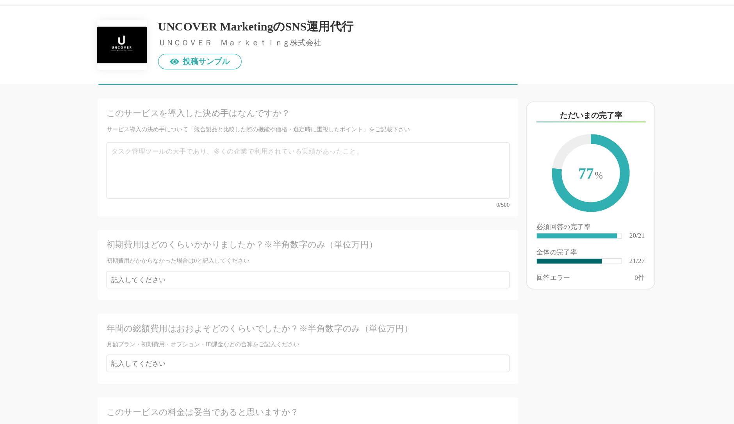
scroll to position [1973, 0]
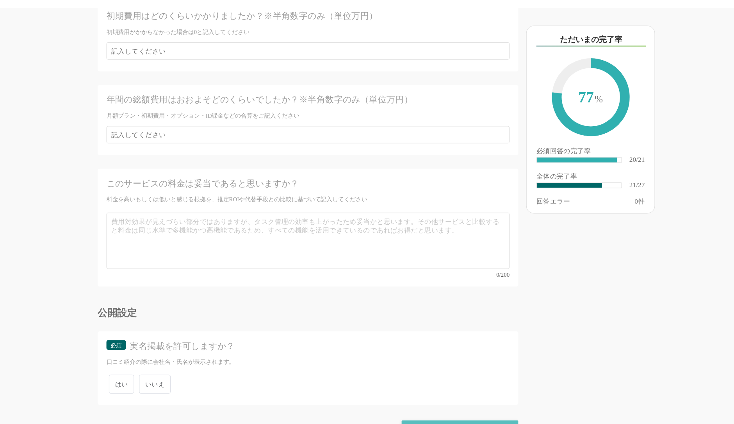
type input "ありません。"
click at [412, 421] on div "確認画面に進む" at bounding box center [430, 429] width 94 height 17
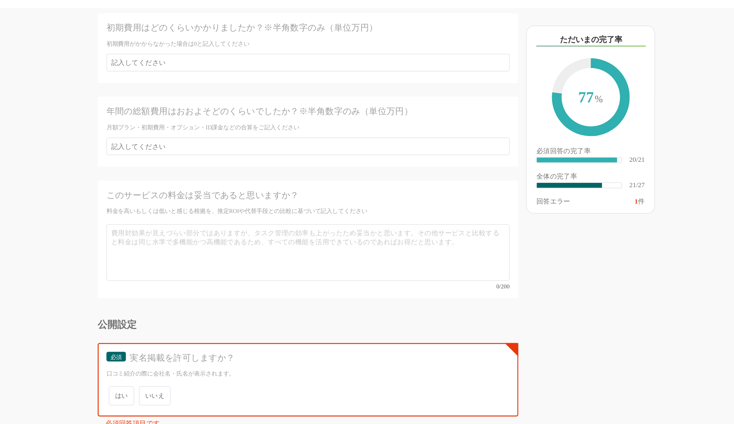
scroll to position [1967, 0]
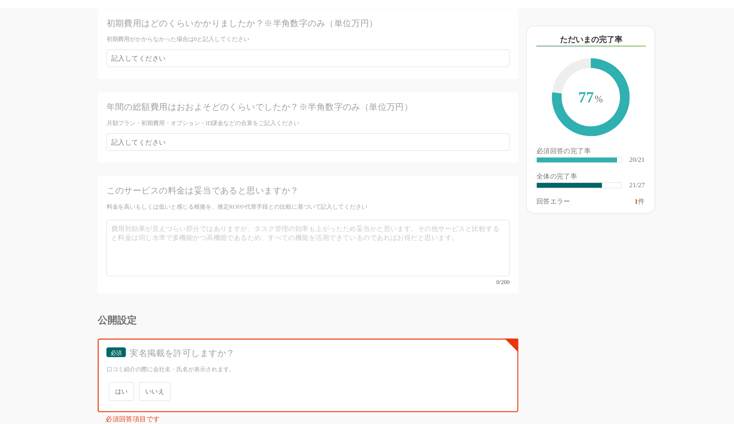
click at [189, 390] on span "いいえ" at bounding box center [184, 397] width 25 height 15
click at [179, 391] on input "いいえ" at bounding box center [176, 393] width 5 height 5
radio input "true"
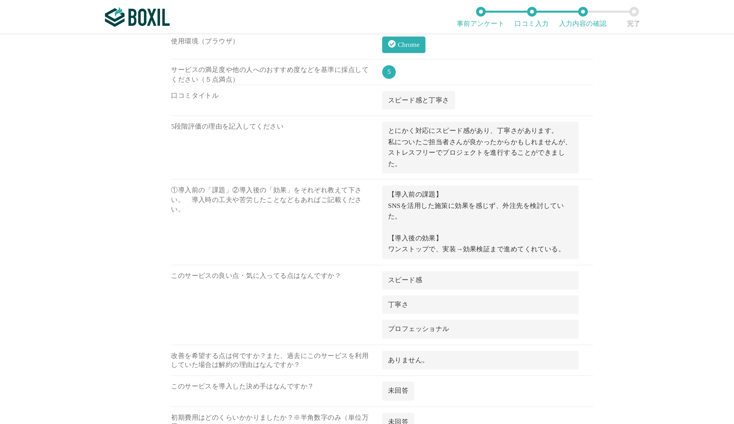
scroll to position [690, 0]
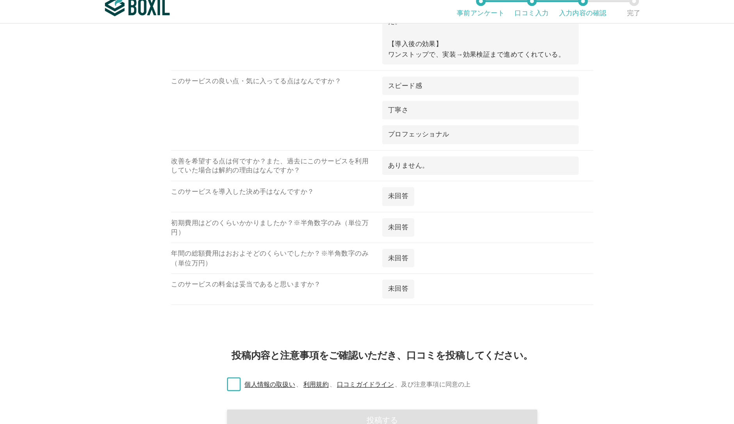
click at [243, 313] on label "個人情報の取扱い 、 利用規約 、 口コミガイドライン 、 及び注意事項に同意の上" at bounding box center [337, 317] width 202 height 8
click at [0, 0] on input "個人情報の取扱い 、 利用規約 、 口コミガイドライン 、 及び注意事項に同意の上" at bounding box center [0, 0] width 0 height 0
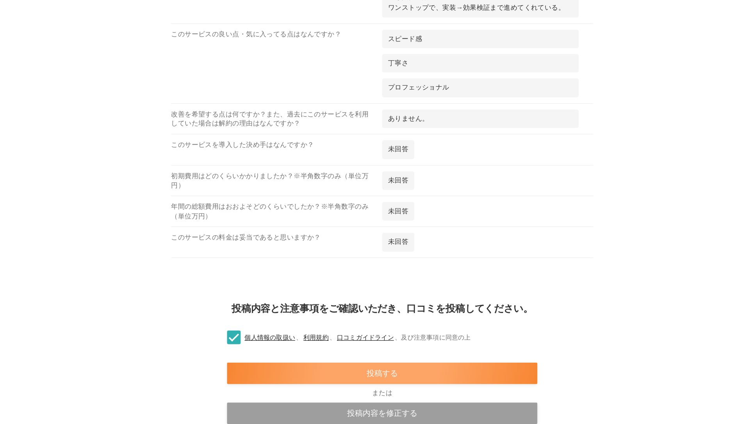
click at [347, 342] on div "投稿する" at bounding box center [366, 345] width 249 height 17
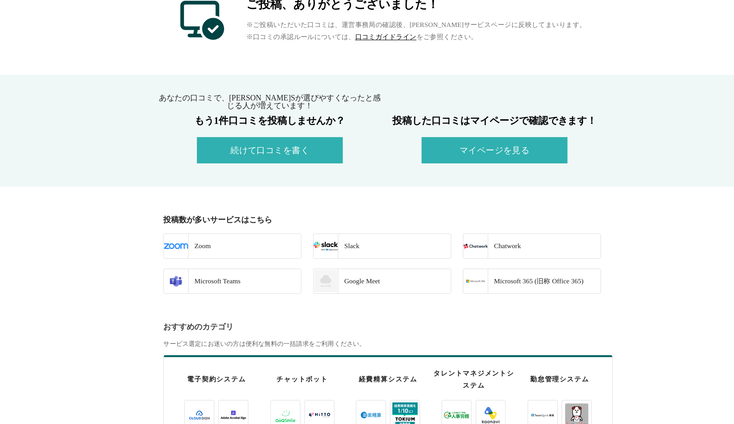
click at [310, 172] on button "続けて口コミを書く" at bounding box center [276, 166] width 117 height 21
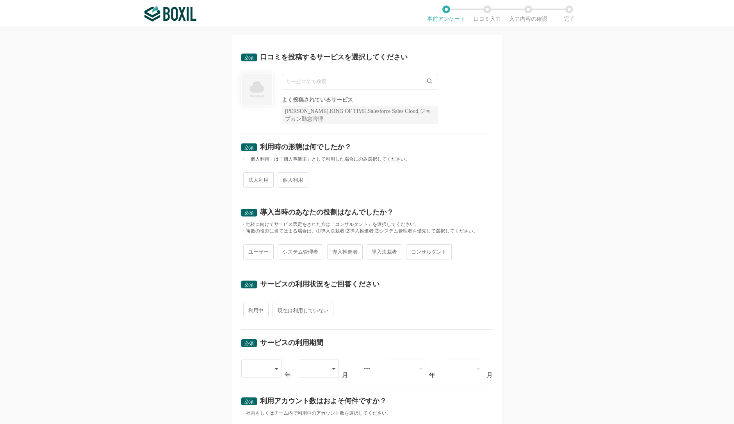
scroll to position [17, 0]
